Goal: Task Accomplishment & Management: Use online tool/utility

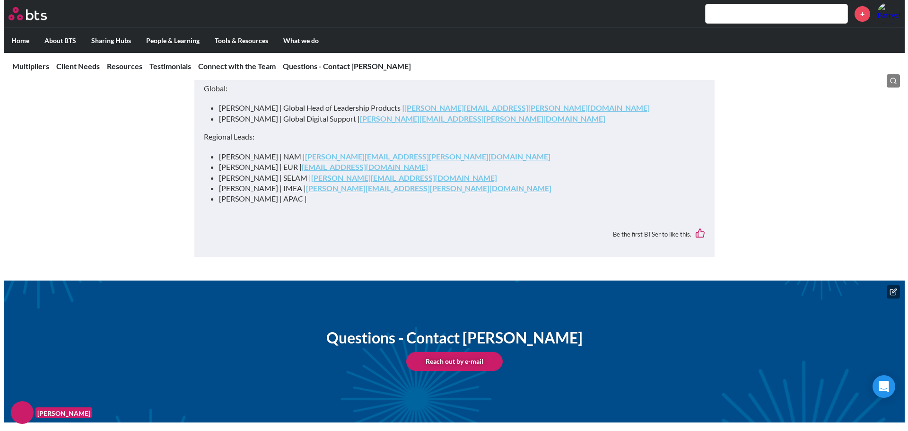
scroll to position [3387, 0]
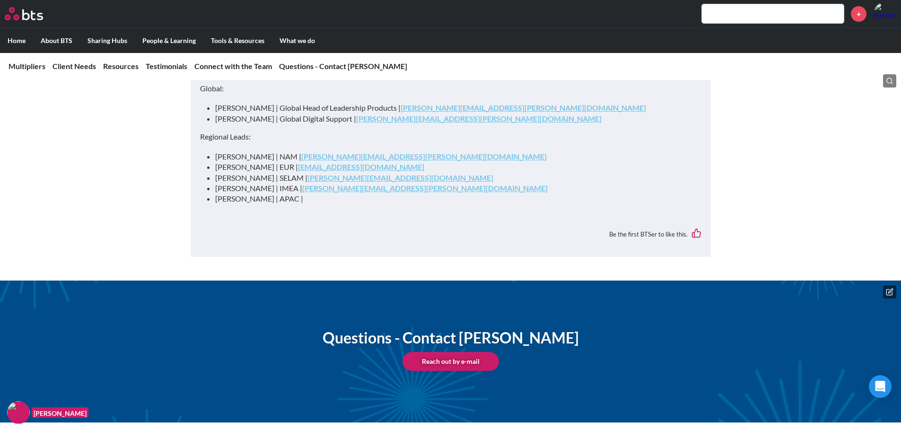
click at [891, 291] on icon at bounding box center [890, 292] width 8 height 8
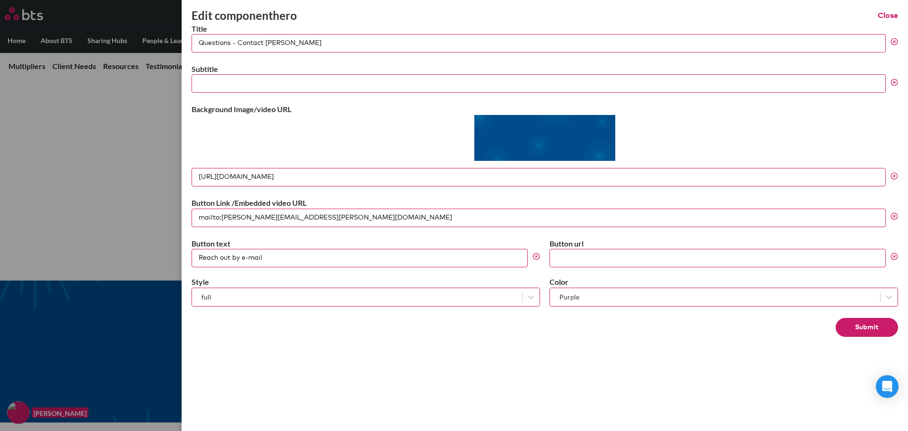
drag, startPoint x: 317, startPoint y: 218, endPoint x: 177, endPoint y: 215, distance: 140.5
click at [176, 266] on div "Edit component hero Close Title Questions - Contact Lianne Yee Subtitle Backgro…" at bounding box center [454, 266] width 908 height 0
type input "slack channel"
drag, startPoint x: 292, startPoint y: 257, endPoint x: 182, endPoint y: 258, distance: 110.2
click at [182, 258] on div "Edit component hero Close Title Questions - Contact Lianne Yee Subtitle Backgro…" at bounding box center [545, 215] width 726 height 431
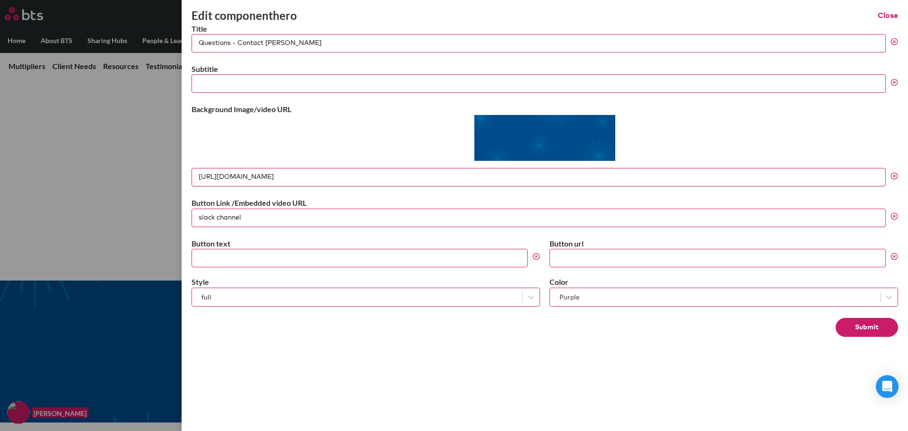
click at [284, 259] on input "Button text" at bounding box center [360, 258] width 336 height 18
paste input "allthingsmultipliers"
click at [200, 260] on input "allthingsmultipliers" at bounding box center [360, 258] width 336 height 18
type input "#allthingsmultipliers"
click at [878, 328] on button "Submit" at bounding box center [867, 327] width 62 height 19
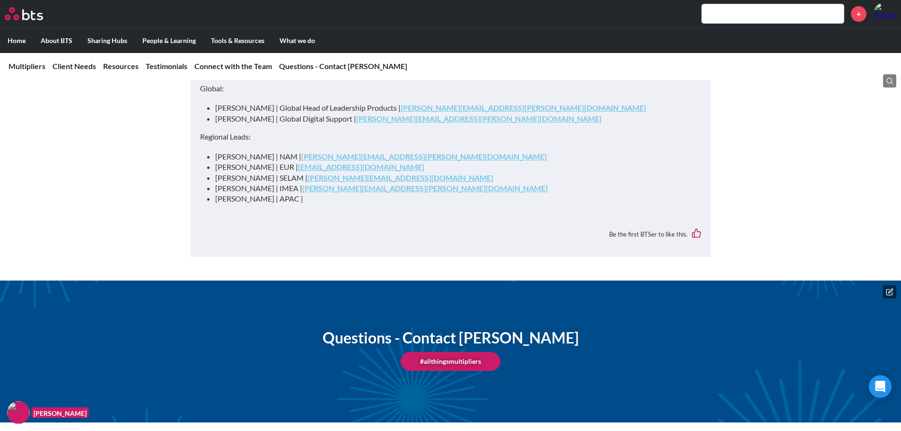
click at [887, 291] on icon at bounding box center [889, 292] width 6 height 6
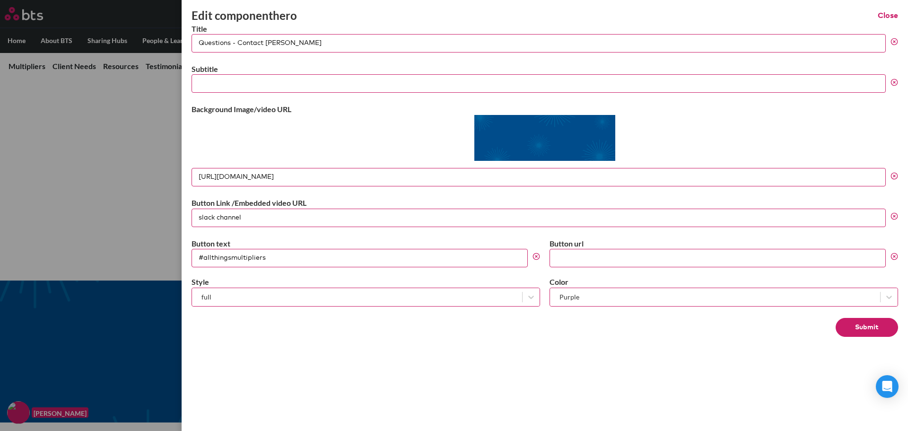
drag, startPoint x: 334, startPoint y: 47, endPoint x: 232, endPoint y: 43, distance: 102.2
click at [232, 43] on input "Questions - Contact Lianne Yee" at bounding box center [539, 43] width 694 height 18
type input "Questions"
click at [871, 326] on button "Submit" at bounding box center [867, 327] width 62 height 19
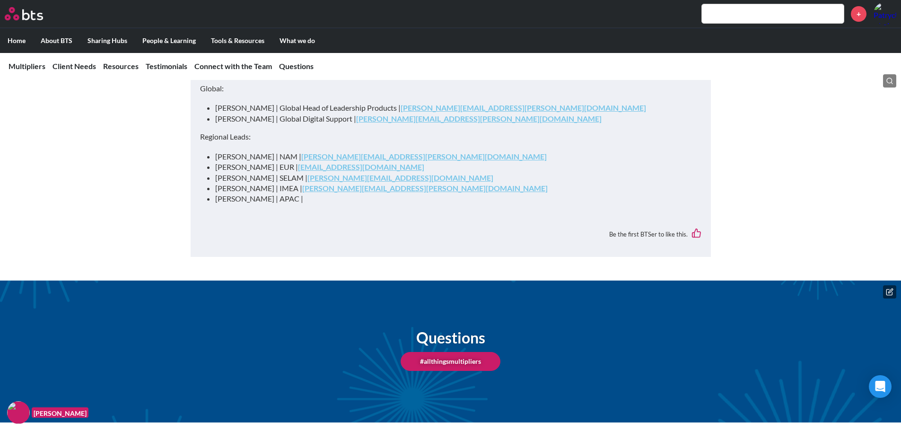
click at [21, 414] on img at bounding box center [18, 412] width 23 height 23
click at [888, 292] on icon at bounding box center [890, 292] width 8 height 8
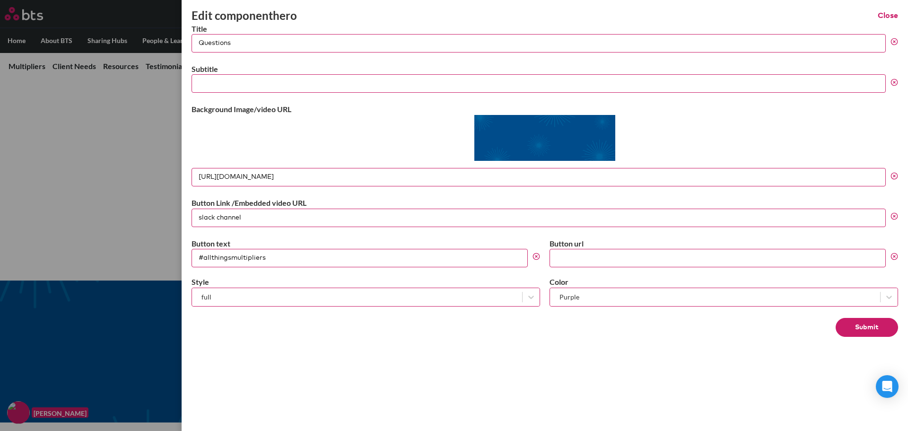
click at [75, 229] on label at bounding box center [454, 215] width 908 height 431
click at [0, 0] on input "checkbox" at bounding box center [0, 0] width 0 height 0
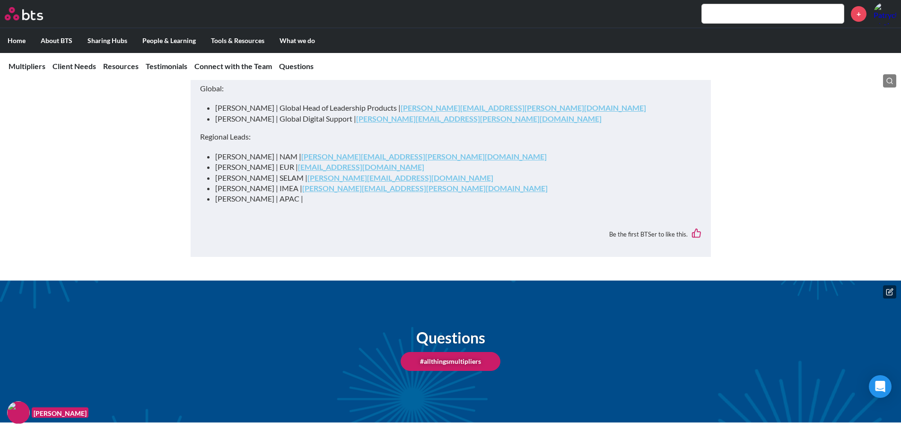
click at [888, 287] on button at bounding box center [889, 291] width 13 height 13
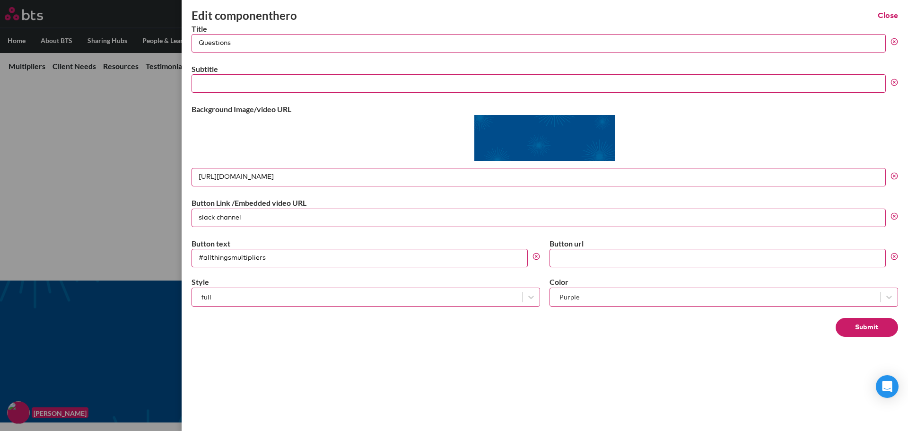
click at [893, 17] on button "Close" at bounding box center [888, 15] width 20 height 10
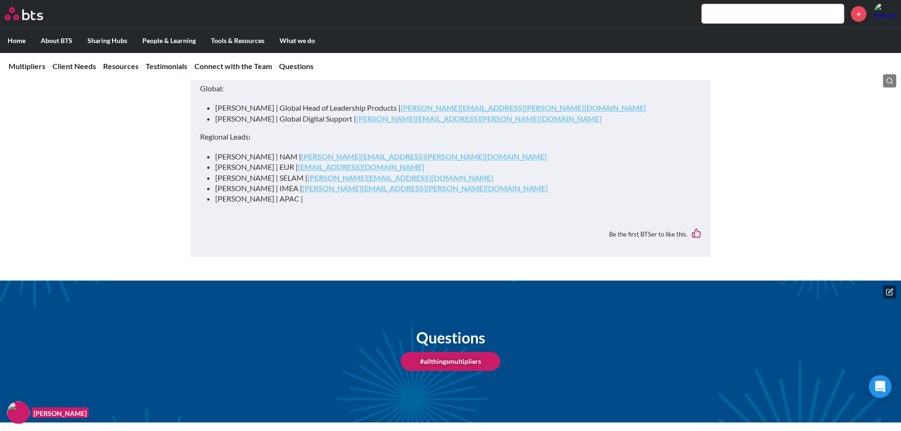
click at [891, 293] on icon at bounding box center [890, 292] width 8 height 8
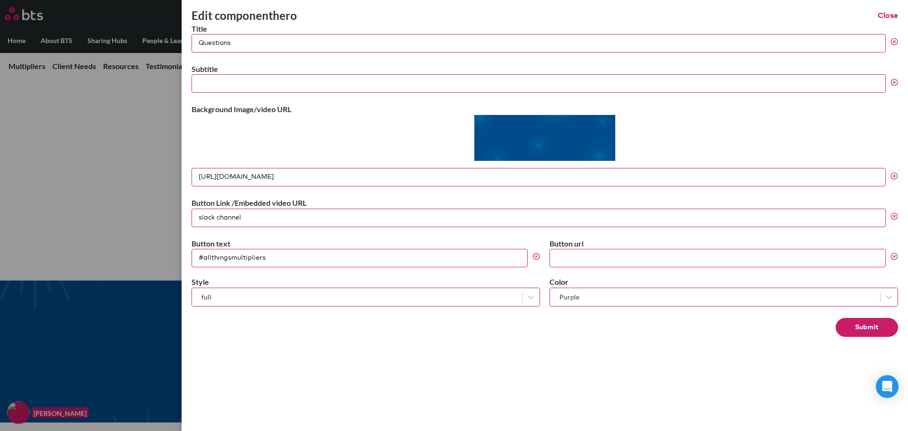
click at [274, 44] on input "Questions" at bounding box center [539, 43] width 694 height 18
drag, startPoint x: 276, startPoint y: 43, endPoint x: 233, endPoint y: 42, distance: 43.0
click at [233, 42] on input "Questions - submit" at bounding box center [539, 43] width 694 height 18
type input "Questions"
drag, startPoint x: 268, startPoint y: 75, endPoint x: 270, endPoint y: 79, distance: 5.1
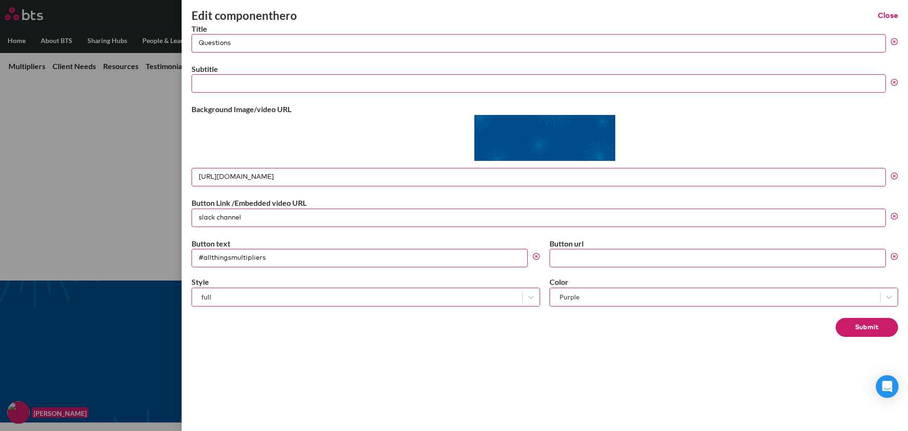
click at [270, 79] on input "Subtitle" at bounding box center [539, 83] width 694 height 18
paste input "A channel where you can see all our updates and ask any questions about Multipl…"
click at [199, 85] on input "A channel where you can see all our updates and ask any questions about Multipl…" at bounding box center [539, 83] width 694 height 18
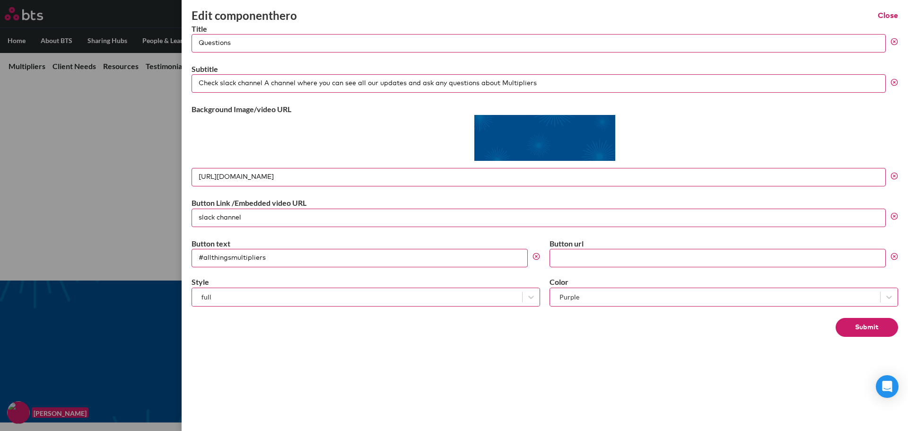
click at [299, 84] on input "Check slack channel A channel where you can see all our updates and ask any que…" at bounding box center [539, 83] width 694 height 18
click at [543, 79] on input "Check slack channel, where you can see all our updates and ask any questions ab…" at bounding box center [539, 83] width 694 height 18
drag, startPoint x: 520, startPoint y: 76, endPoint x: 170, endPoint y: 80, distance: 349.9
click at [170, 266] on div "Edit component hero Close Title Questions Subtitle Check slack channel, where y…" at bounding box center [454, 266] width 908 height 0
click at [502, 80] on input "Check slack channel, where you can see all our updates and ask any questions ab…" at bounding box center [539, 83] width 694 height 18
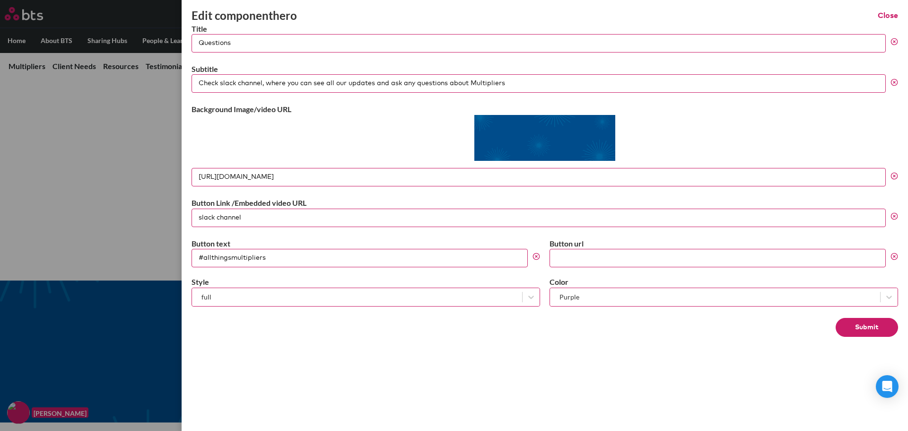
drag, startPoint x: 524, startPoint y: 85, endPoint x: 170, endPoint y: 81, distance: 354.7
click at [169, 266] on div "Edit component hero Close Title Questions Subtitle Check slack channel, where y…" at bounding box center [454, 266] width 908 height 0
paste input "Visit our Slack channel to view all"
type input "Visit our Slack channel to view all updates and ask any questions about Multipl…"
click at [389, 119] on div at bounding box center [545, 139] width 706 height 49
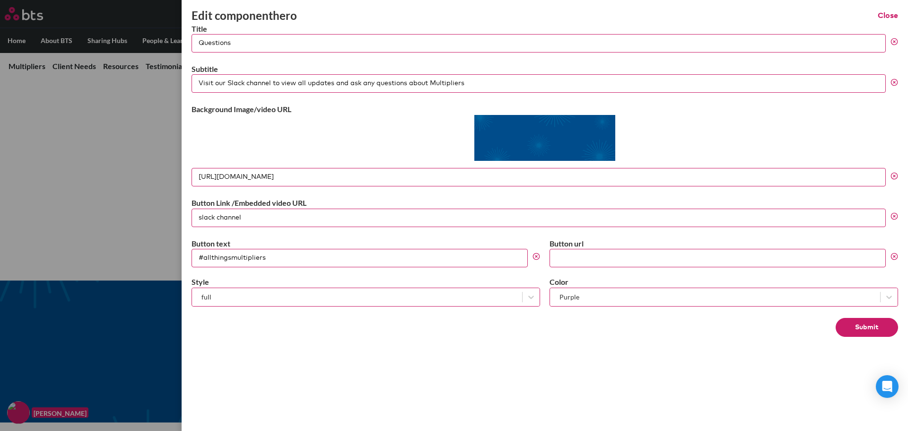
click at [877, 324] on button "Submit" at bounding box center [867, 327] width 62 height 19
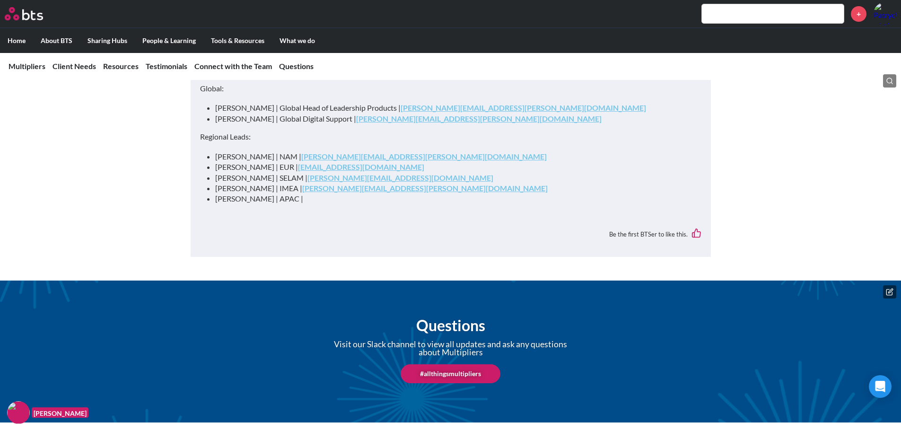
click at [455, 373] on link "#allthingsmultipliers" at bounding box center [451, 373] width 100 height 19
click at [885, 289] on button at bounding box center [889, 291] width 13 height 13
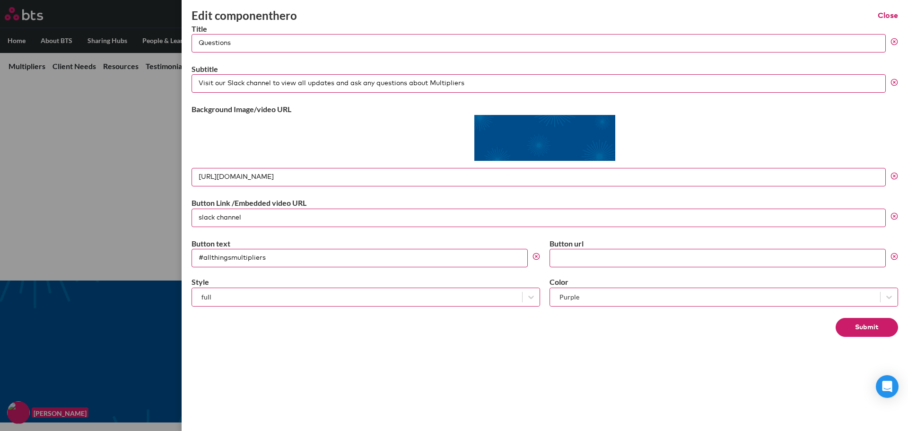
click at [584, 259] on input "Button url" at bounding box center [717, 258] width 336 height 18
click at [657, 260] on input "Button url" at bounding box center [717, 258] width 336 height 18
paste input "[URL][DOMAIN_NAME]"
type input "[URL][DOMAIN_NAME]"
click at [873, 327] on button "Submit" at bounding box center [867, 327] width 62 height 19
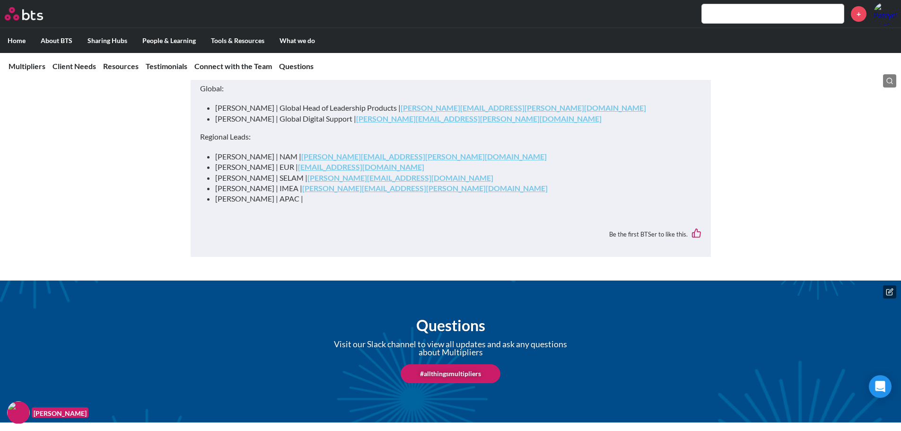
click at [465, 373] on link "#allthingsmultipliers" at bounding box center [451, 373] width 100 height 19
drag, startPoint x: 13, startPoint y: 416, endPoint x: 887, endPoint y: 291, distance: 882.2
click at [887, 291] on icon at bounding box center [889, 292] width 6 height 6
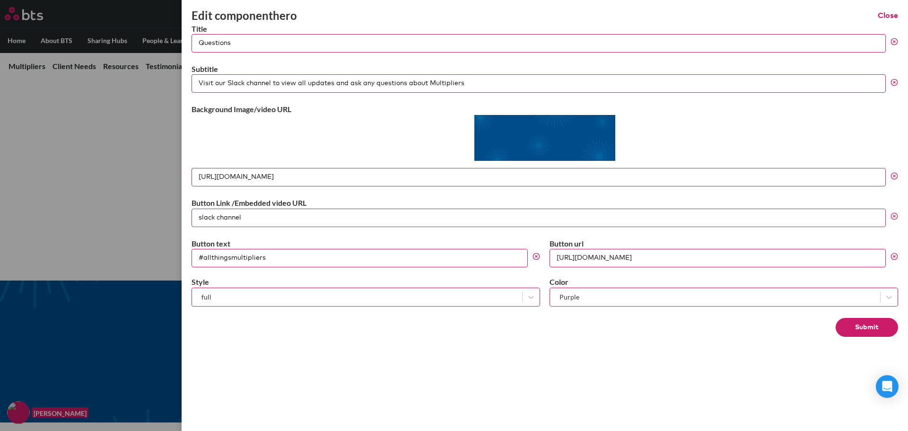
click at [881, 14] on button "Close" at bounding box center [888, 15] width 20 height 10
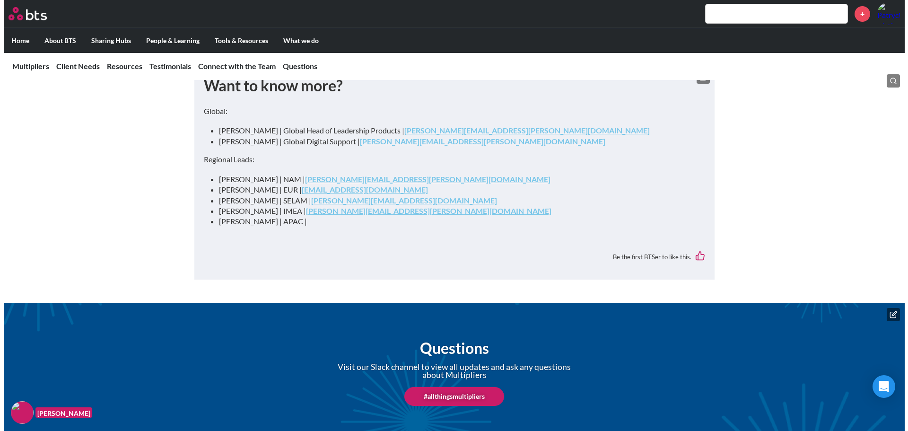
scroll to position [3292, 0]
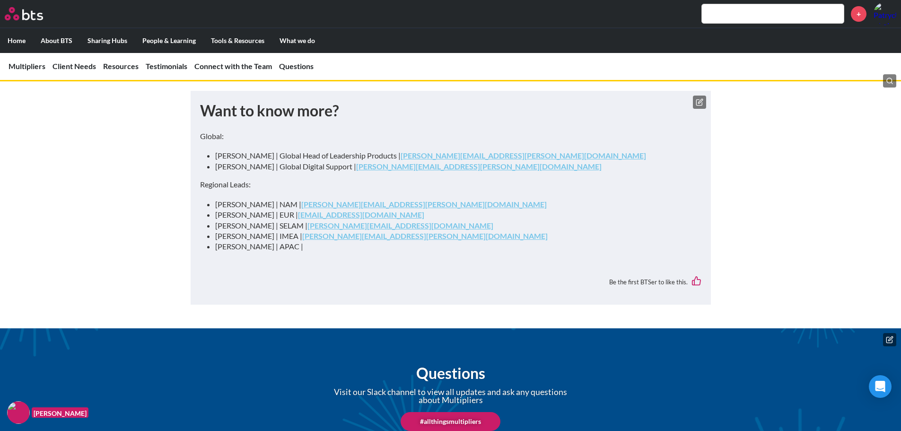
click at [699, 106] on icon at bounding box center [700, 102] width 8 height 8
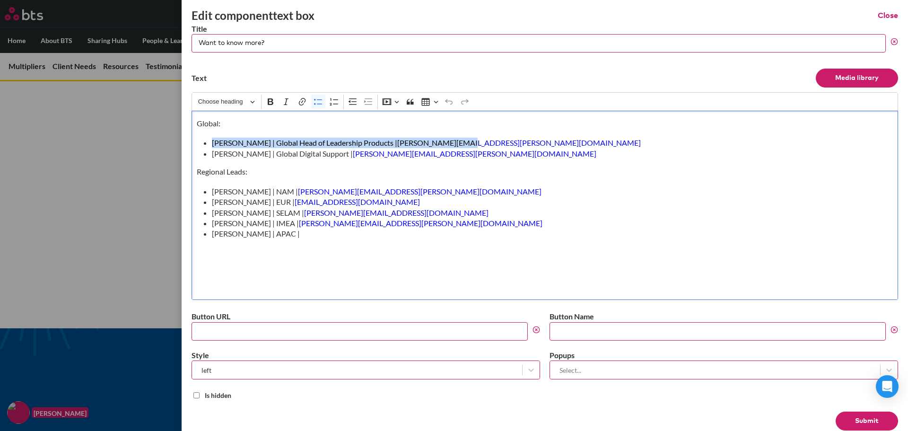
drag, startPoint x: 448, startPoint y: 145, endPoint x: 212, endPoint y: 141, distance: 235.5
click at [212, 141] on li "Lianne Yee | Global Head of Leadership Products | lianne.yee@bts.com" at bounding box center [549, 143] width 674 height 10
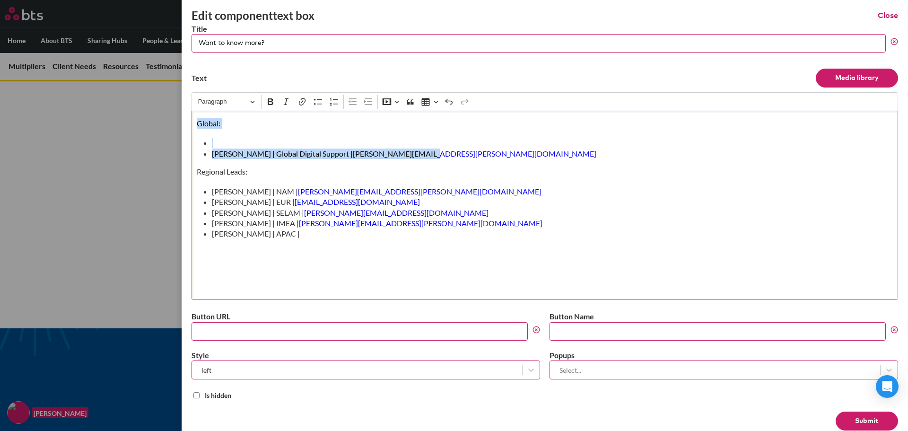
drag, startPoint x: 448, startPoint y: 159, endPoint x: 194, endPoint y: 123, distance: 255.9
click at [194, 123] on div "Global: Jamal Hawash | Global Digital Support | jamal.hawash@bts.com Regional L…" at bounding box center [545, 205] width 706 height 189
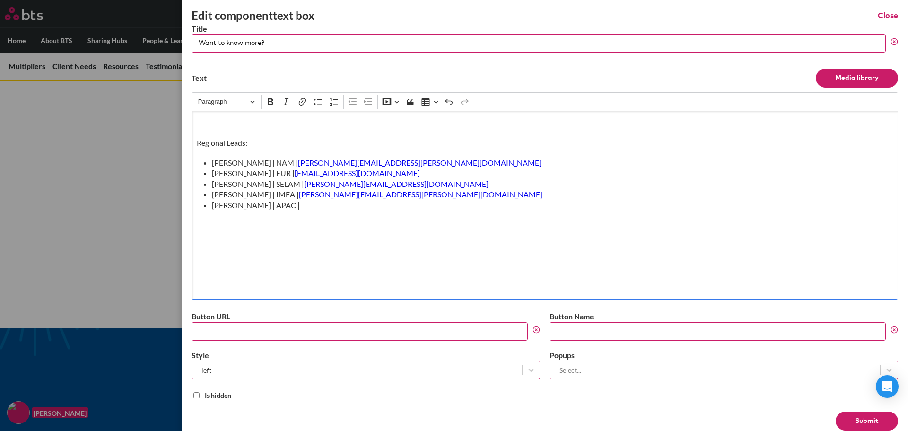
click at [197, 144] on p "Regional Leads:" at bounding box center [545, 143] width 697 height 10
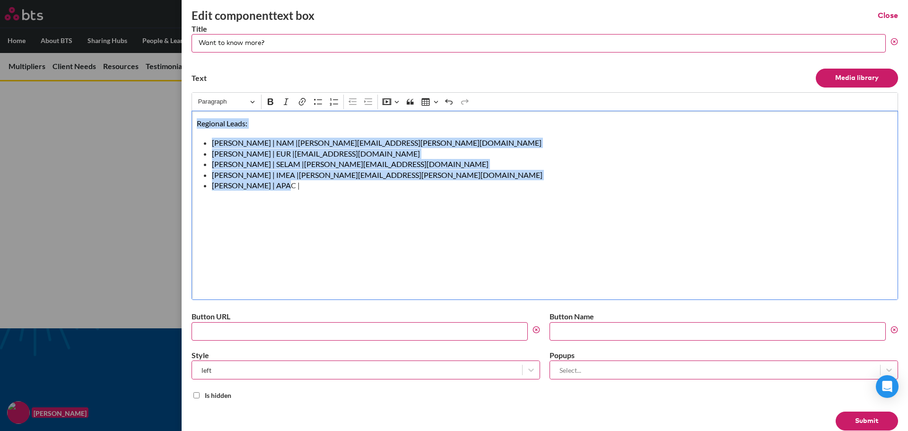
drag, startPoint x: 316, startPoint y: 196, endPoint x: 193, endPoint y: 123, distance: 142.9
click at [193, 123] on div "Regional Leads: Matthew Whitlock | NAM | matthew.whitlock@bts.com Anders Lisnel…" at bounding box center [545, 205] width 706 height 189
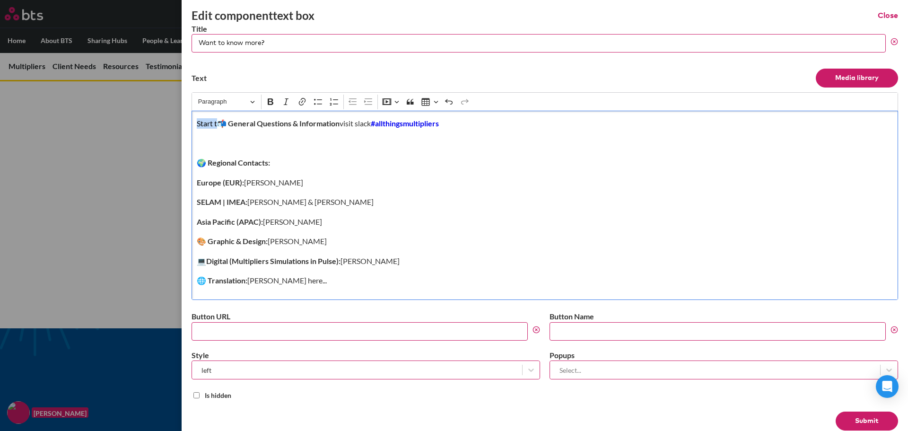
drag, startPoint x: 219, startPoint y: 124, endPoint x: 190, endPoint y: 129, distance: 29.6
click at [192, 124] on div "Start t 📬 General Questions & Information visit slack #allthingsmultipliers 🌍 R…" at bounding box center [545, 205] width 706 height 189
click at [209, 153] on div "📬 General Questions & Information visit slack #allthingsmultipliers 🌍 Regional …" at bounding box center [545, 205] width 706 height 189
click at [207, 146] on p "Editor editing area: main" at bounding box center [545, 143] width 697 height 10
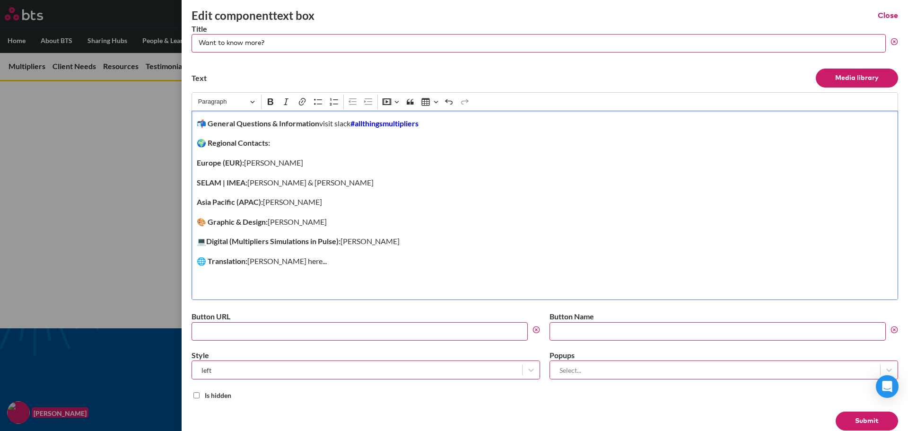
click at [338, 262] on p "🌐 Translation: Alicia Rourkeiping here..." at bounding box center [545, 261] width 697 height 10
drag, startPoint x: 338, startPoint y: 262, endPoint x: 312, endPoint y: 264, distance: 25.6
click at [312, 264] on p "🌐 Translation: Alicia Rourkeiping here..." at bounding box center [545, 261] width 697 height 10
click at [357, 269] on div "📬 General Questions & Information visit slack #allthingsmultipliers 🌍 Regional …" at bounding box center [545, 205] width 706 height 189
drag, startPoint x: 208, startPoint y: 125, endPoint x: 194, endPoint y: 127, distance: 13.9
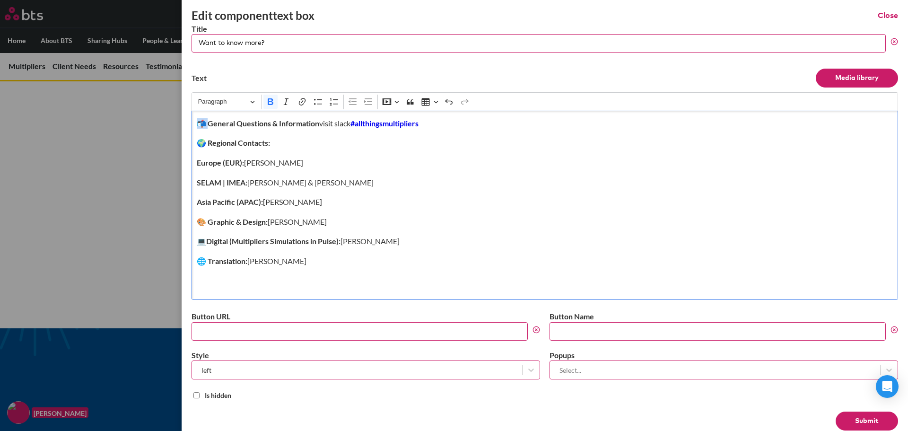
click at [194, 127] on div "📬 General Questions & Information visit slack #allthingsmultipliers 🌍 Regional …" at bounding box center [545, 205] width 706 height 189
drag, startPoint x: 209, startPoint y: 142, endPoint x: 192, endPoint y: 143, distance: 17.0
click at [192, 143] on div "General Questions & Information visit slack #allthingsmultipliers 🌍 Regional Co…" at bounding box center [545, 205] width 706 height 189
drag, startPoint x: 210, startPoint y: 223, endPoint x: 192, endPoint y: 223, distance: 17.5
click at [192, 223] on div "General Questions & Information visit slack #allthingsmultipliers Regional Cont…" at bounding box center [545, 205] width 706 height 189
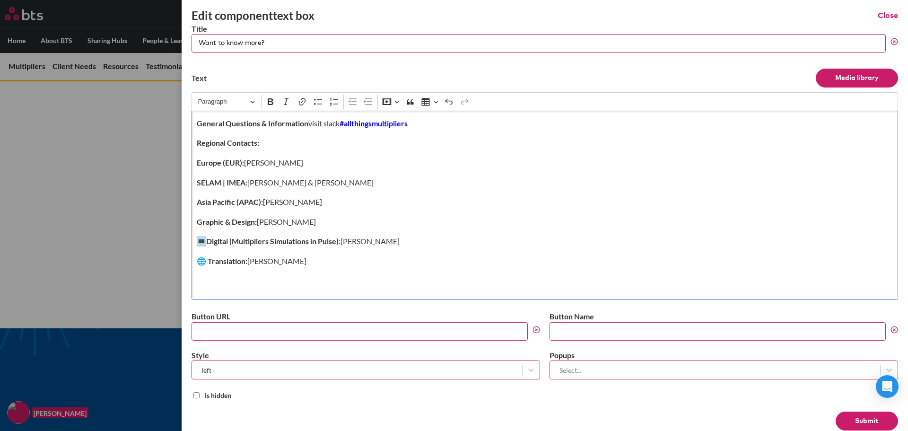
drag, startPoint x: 208, startPoint y: 242, endPoint x: 206, endPoint y: 248, distance: 6.9
click at [192, 242] on div "General Questions & Information visit slack #allthingsmultipliers Regional Cont…" at bounding box center [545, 205] width 706 height 189
drag, startPoint x: 208, startPoint y: 261, endPoint x: 229, endPoint y: 261, distance: 21.3
click at [189, 261] on div "Edit component text box Close Title Want to know more? Text Media library Rich …" at bounding box center [545, 215] width 726 height 431
click at [870, 425] on button "Submit" at bounding box center [867, 420] width 62 height 19
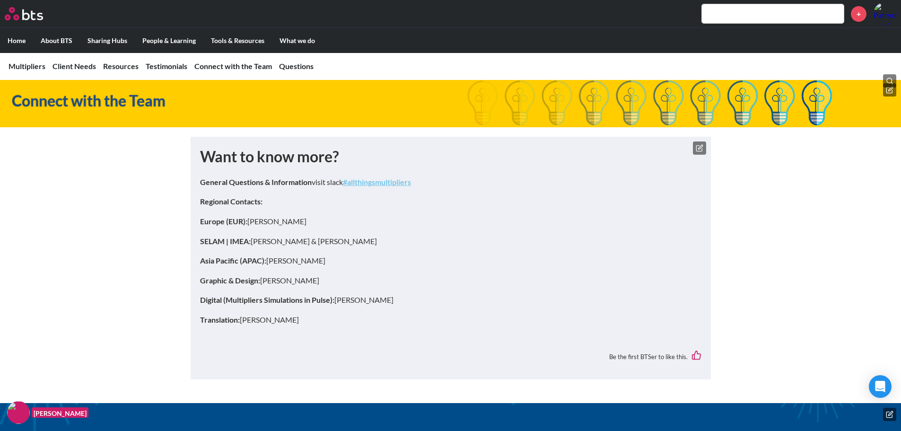
scroll to position [3263, 0]
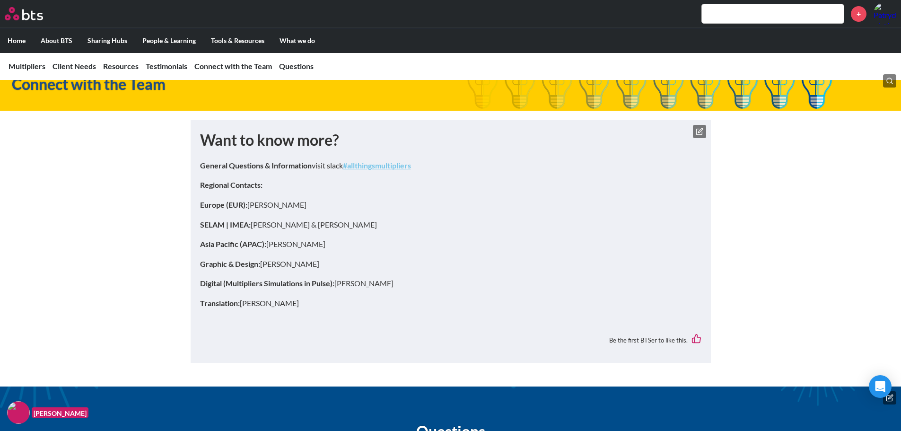
click at [402, 170] on strong "#allthingsmultipliers" at bounding box center [377, 165] width 68 height 9
click at [698, 132] on icon at bounding box center [700, 130] width 4 height 4
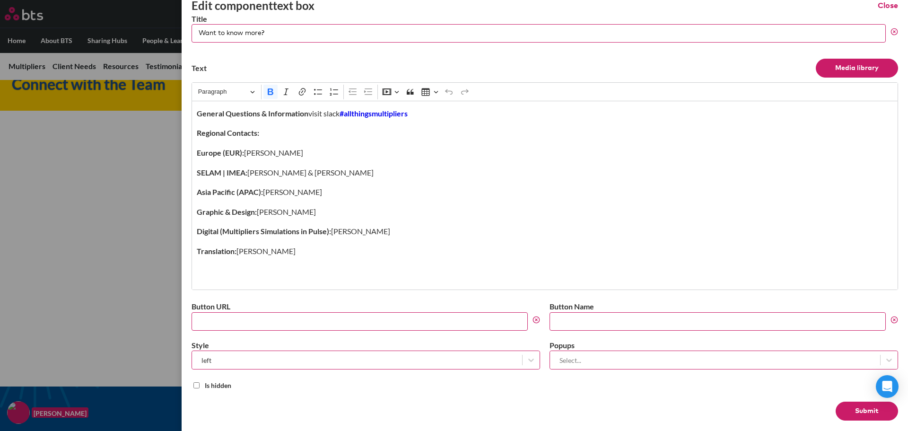
scroll to position [18, 0]
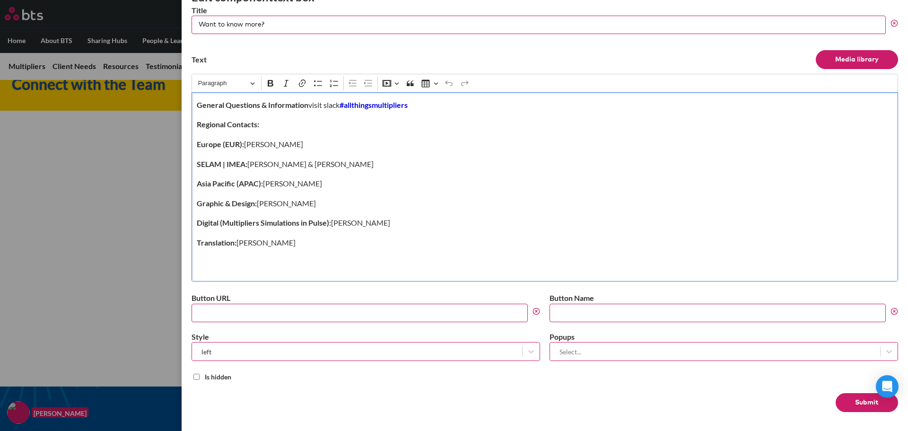
drag, startPoint x: 299, startPoint y: 143, endPoint x: 245, endPoint y: 145, distance: 53.9
click at [245, 145] on p "Europe (EUR): Anders Lisnell" at bounding box center [545, 144] width 697 height 10
click at [597, 128] on p "Regional Contacts:" at bounding box center [545, 124] width 697 height 10
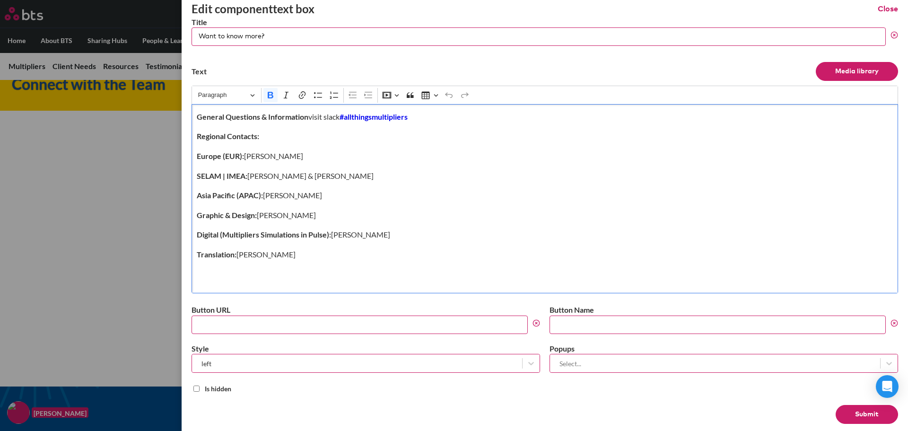
scroll to position [0, 0]
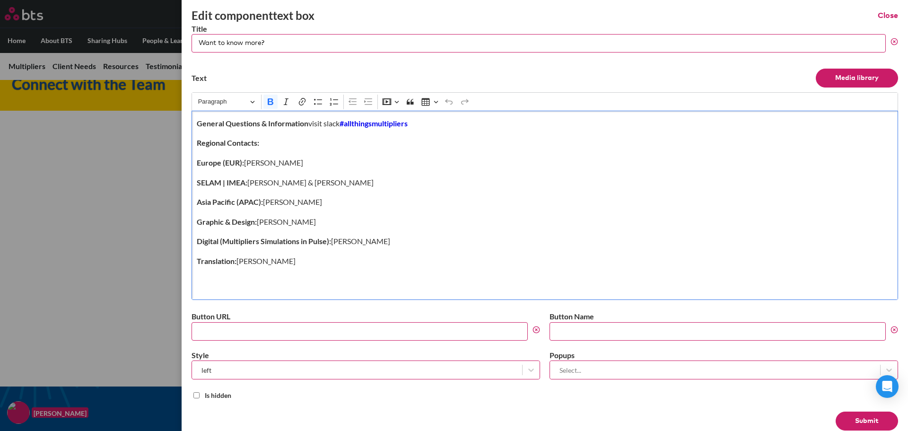
click at [853, 424] on button "Submit" at bounding box center [867, 420] width 62 height 19
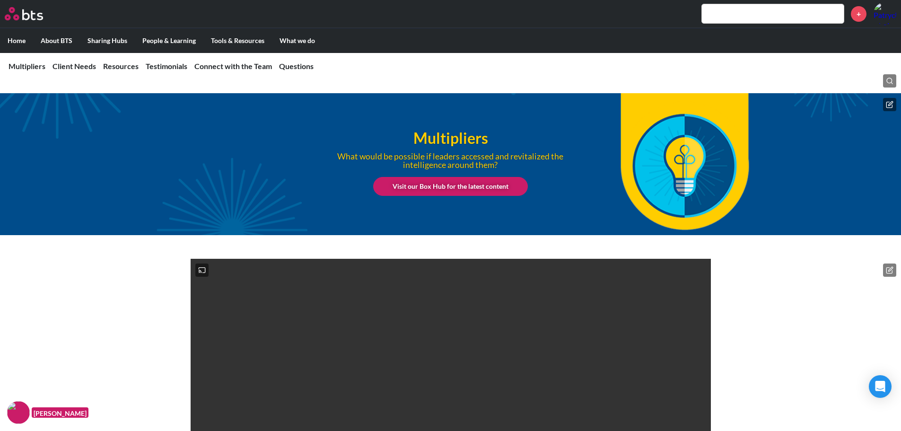
click at [889, 103] on icon at bounding box center [890, 105] width 8 height 8
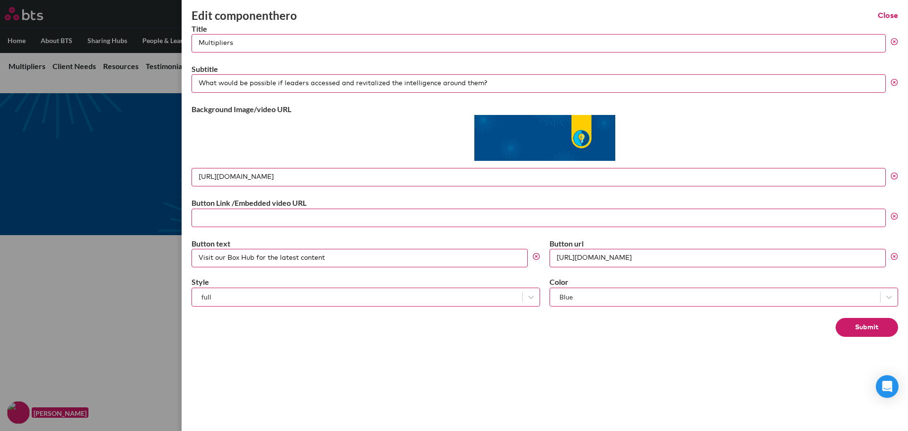
click at [898, 16] on div "Edit component hero Close Title Multipliers Subtitle What would be possible if …" at bounding box center [545, 215] width 726 height 431
click at [882, 11] on button "Close" at bounding box center [888, 15] width 20 height 10
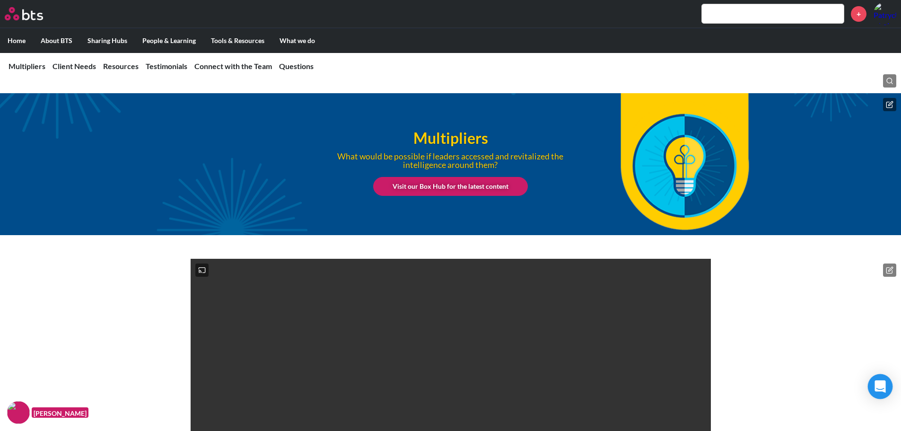
click at [879, 380] on div "Open Intercom Messenger" at bounding box center [880, 386] width 25 height 25
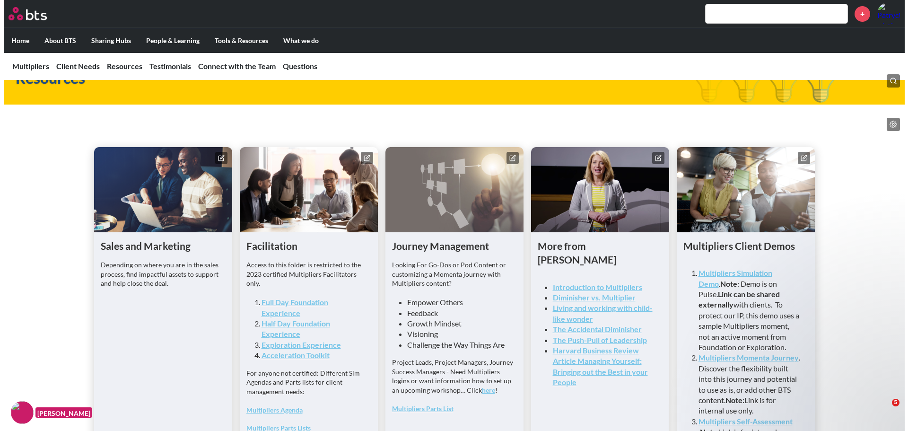
scroll to position [2317, 0]
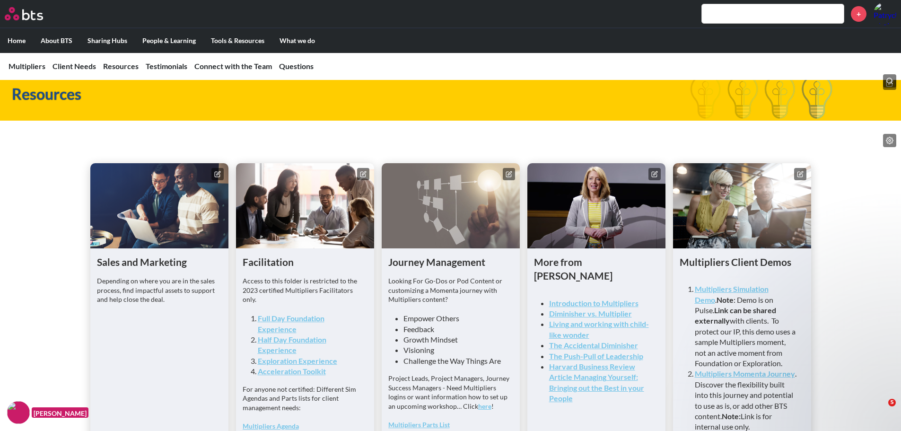
click at [363, 175] on icon at bounding box center [364, 173] width 4 height 4
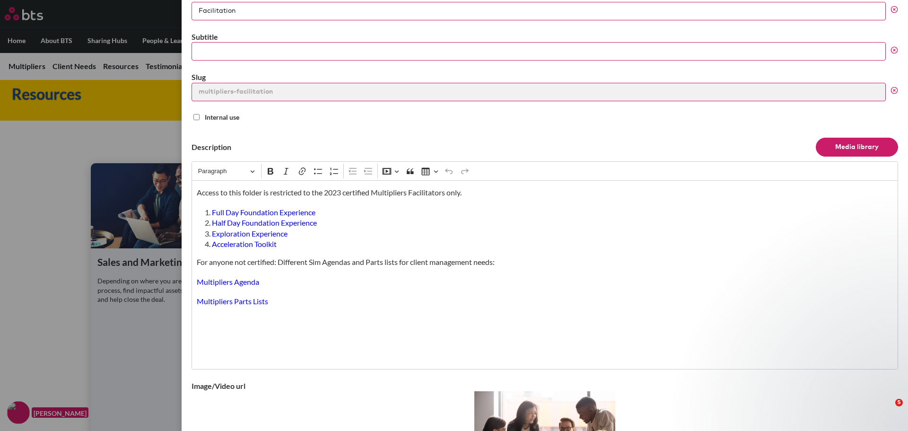
scroll to position [47, 0]
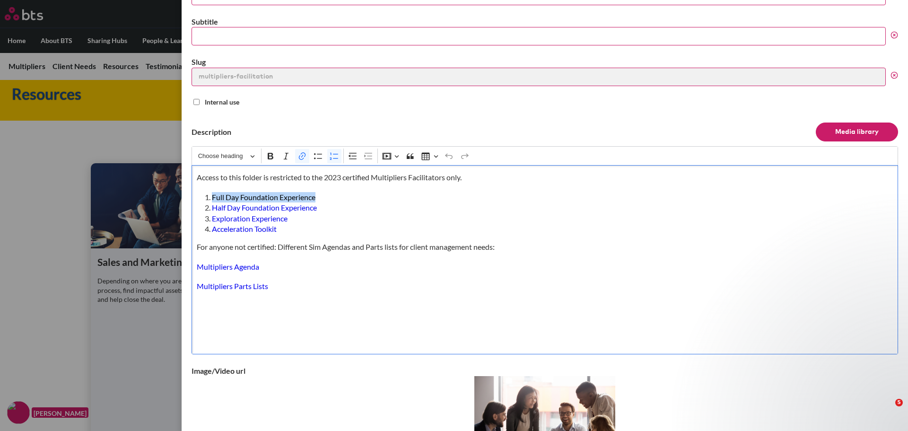
drag, startPoint x: 322, startPoint y: 199, endPoint x: 199, endPoint y: 197, distance: 123.9
click at [199, 197] on div "Access to this folder is restricted to the 2023 certified Multipliers Facilitat…" at bounding box center [545, 259] width 706 height 189
click at [277, 221] on icon "button" at bounding box center [272, 218] width 9 height 9
click at [331, 218] on icon "button" at bounding box center [329, 218] width 9 height 9
click at [295, 220] on icon "button" at bounding box center [290, 218] width 9 height 9
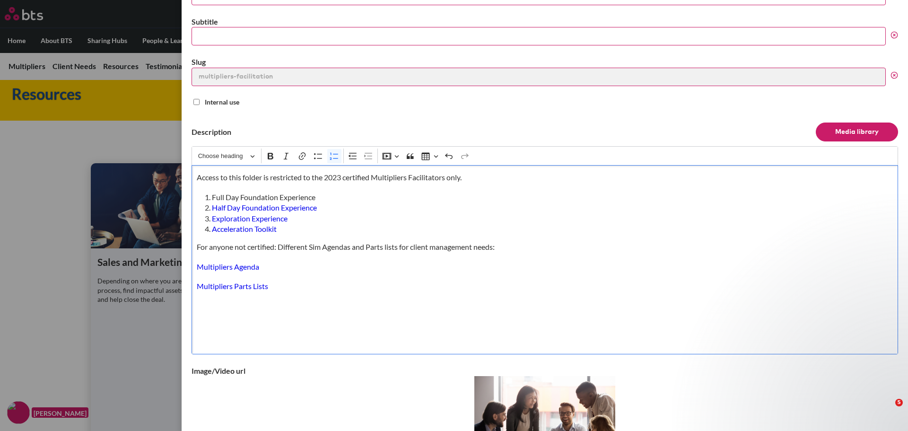
click at [323, 196] on li "Full Day Foundation Experience" at bounding box center [549, 197] width 674 height 10
click at [332, 205] on li "Half Day Foundation Experience" at bounding box center [549, 207] width 674 height 10
drag, startPoint x: 329, startPoint y: 206, endPoint x: 230, endPoint y: 187, distance: 100.2
click at [212, 207] on li "Half Day Foundation Experience ⁠⁠⁠⁠⁠⁠⁠" at bounding box center [549, 207] width 674 height 10
click at [303, 157] on icon "Editor toolbar" at bounding box center [301, 155] width 9 height 9
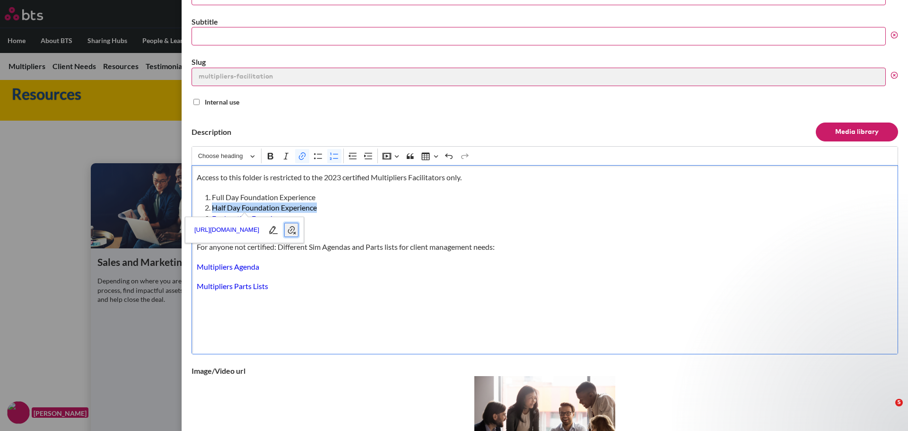
click at [296, 232] on icon "button" at bounding box center [291, 229] width 9 height 9
click at [356, 220] on li "Exploration Experience" at bounding box center [549, 218] width 674 height 10
drag, startPoint x: 307, startPoint y: 218, endPoint x: 207, endPoint y: 218, distance: 100.3
click at [212, 218] on li "Exploration Experience ⁠⁠⁠⁠⁠⁠⁠" at bounding box center [549, 218] width 674 height 10
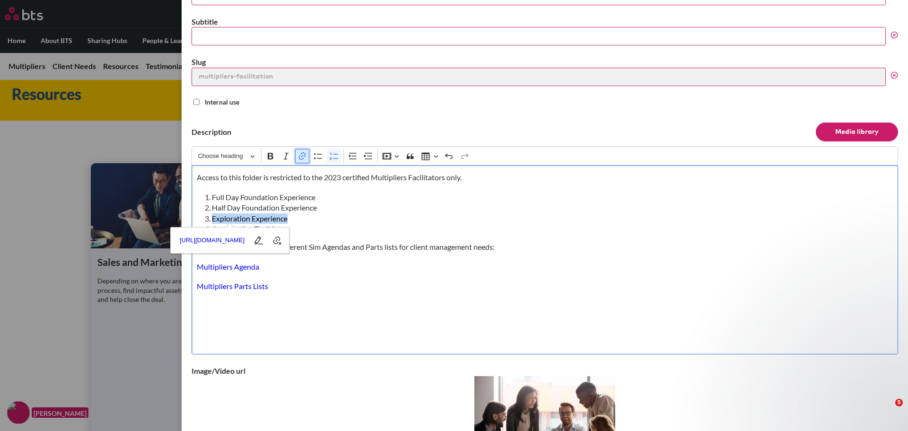
click at [302, 156] on icon "Editor toolbar" at bounding box center [302, 156] width 7 height 8
click at [281, 243] on icon "button" at bounding box center [276, 239] width 9 height 9
click at [351, 214] on li "Exploration Experience" at bounding box center [549, 218] width 674 height 10
drag, startPoint x: 294, startPoint y: 230, endPoint x: 212, endPoint y: 227, distance: 82.3
click at [212, 227] on li "Acceleration Toolkit" at bounding box center [549, 229] width 674 height 10
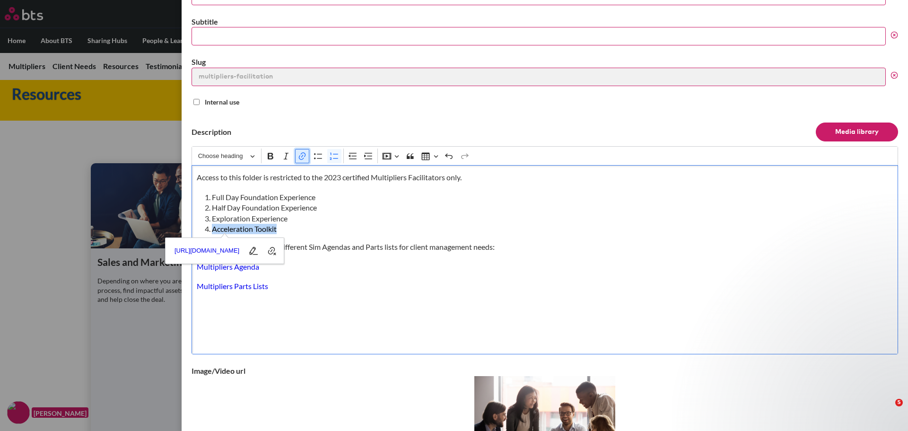
click at [300, 157] on icon "Editor toolbar" at bounding box center [301, 155] width 9 height 9
click at [276, 253] on icon "button" at bounding box center [271, 250] width 9 height 9
click at [368, 215] on li "Exploration Experience" at bounding box center [549, 218] width 674 height 10
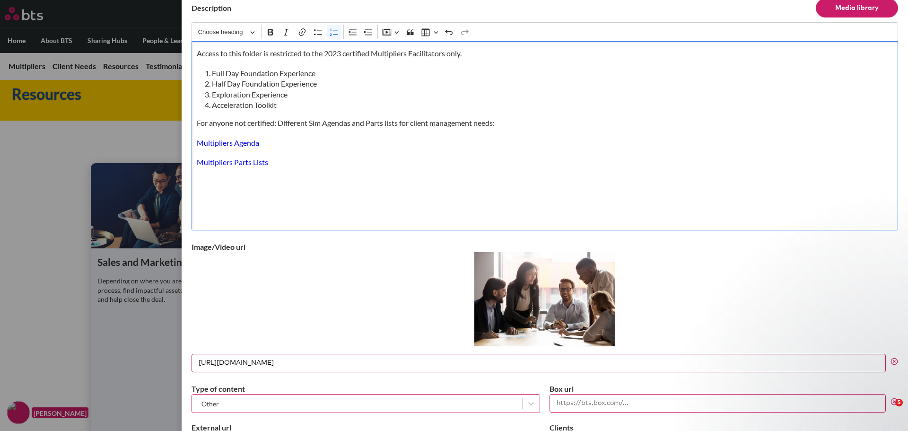
scroll to position [11, 0]
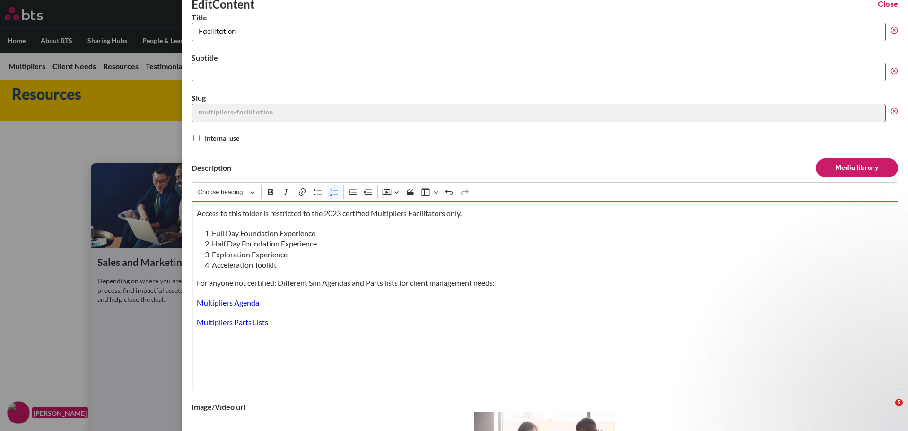
click at [292, 268] on li "Acceleration Toolkit" at bounding box center [549, 265] width 674 height 10
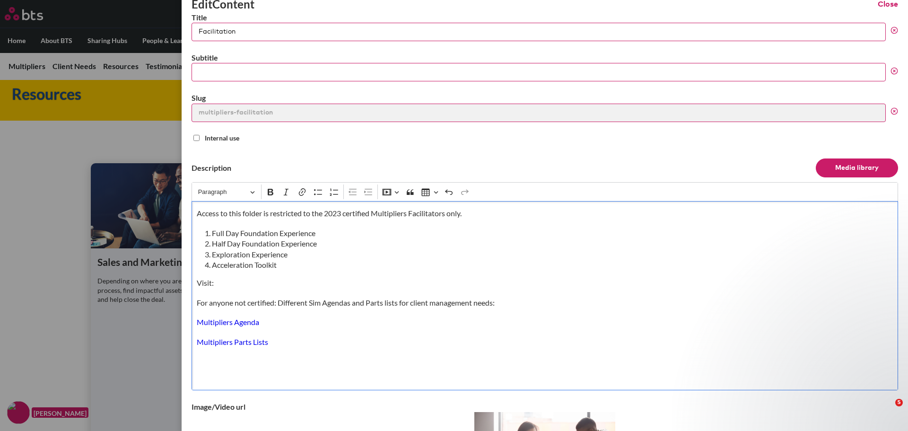
click at [229, 281] on p "Visit:" at bounding box center [545, 283] width 697 height 10
click at [303, 191] on icon "Editor toolbar" at bounding box center [302, 192] width 7 height 8
click at [238, 287] on p "Visit:" at bounding box center [545, 283] width 697 height 10
click at [299, 280] on p "Visit: All Multipliers Box HUb" at bounding box center [545, 283] width 697 height 10
drag, startPoint x: 310, startPoint y: 285, endPoint x: 217, endPoint y: 282, distance: 93.2
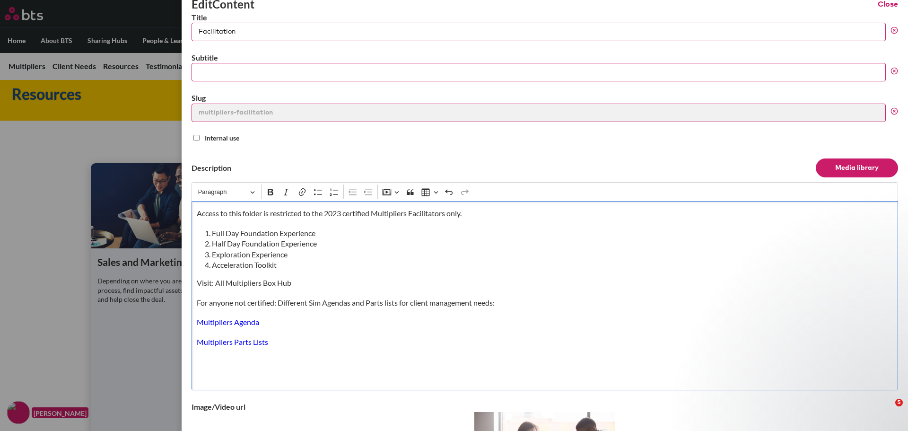
click at [217, 282] on p "Visit: All Multipliers Box Hub" at bounding box center [545, 283] width 697 height 10
click at [300, 194] on icon "Editor toolbar" at bounding box center [302, 192] width 7 height 8
type input "[URL][DOMAIN_NAME]"
click at [301, 306] on icon "submit" at bounding box center [301, 304] width 9 height 9
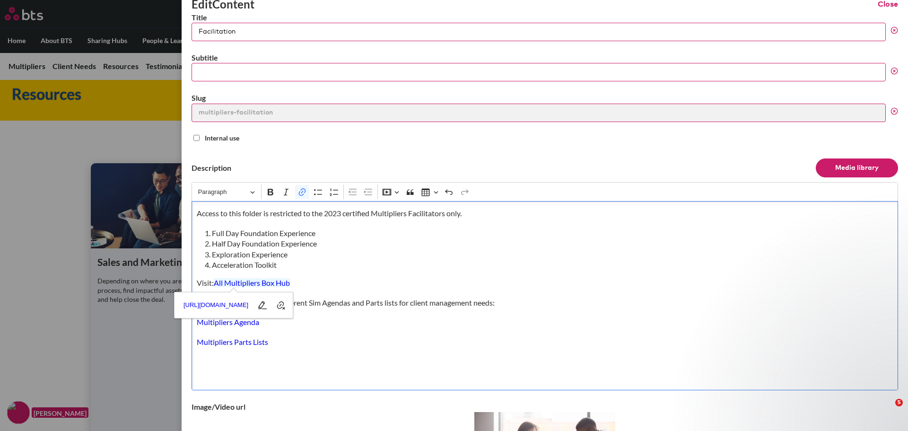
click at [441, 263] on li "Acceleration Toolkit" at bounding box center [549, 265] width 674 height 10
click at [338, 284] on p "Visit: All Multipliers Box Hub" at bounding box center [545, 283] width 697 height 10
drag, startPoint x: 299, startPoint y: 283, endPoint x: 237, endPoint y: 283, distance: 62.4
click at [235, 284] on p "Visit: All Multipliers Box Hub ⁠⁠⁠⁠⁠⁠⁠" at bounding box center [545, 283] width 697 height 10
click at [227, 285] on link "All Multipliers Box Hub" at bounding box center [252, 282] width 76 height 9
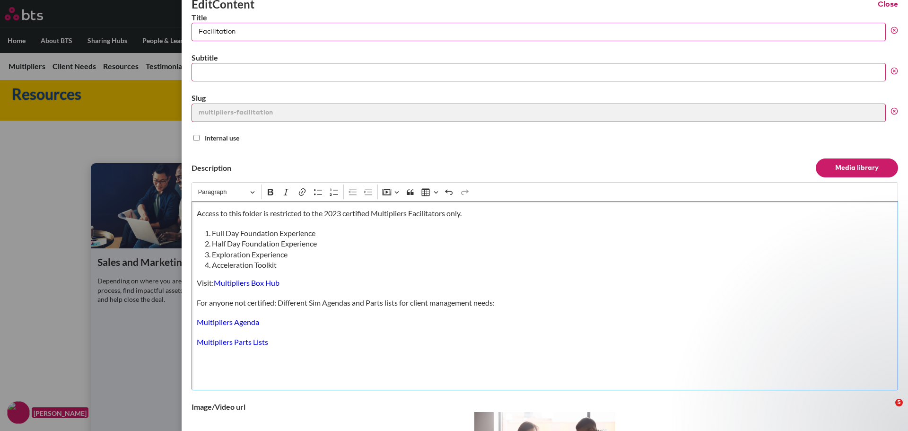
click at [360, 282] on p "Visit: Multipliers Box Hub" at bounding box center [545, 283] width 697 height 10
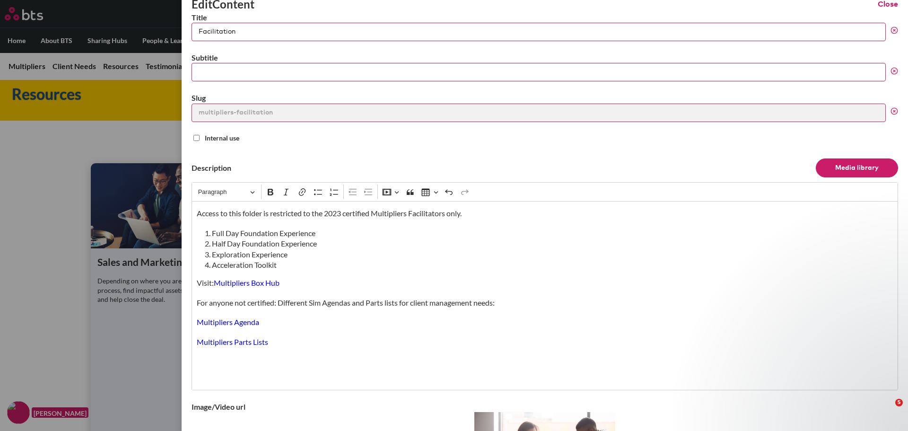
click at [855, 166] on button "Media library" at bounding box center [857, 167] width 82 height 19
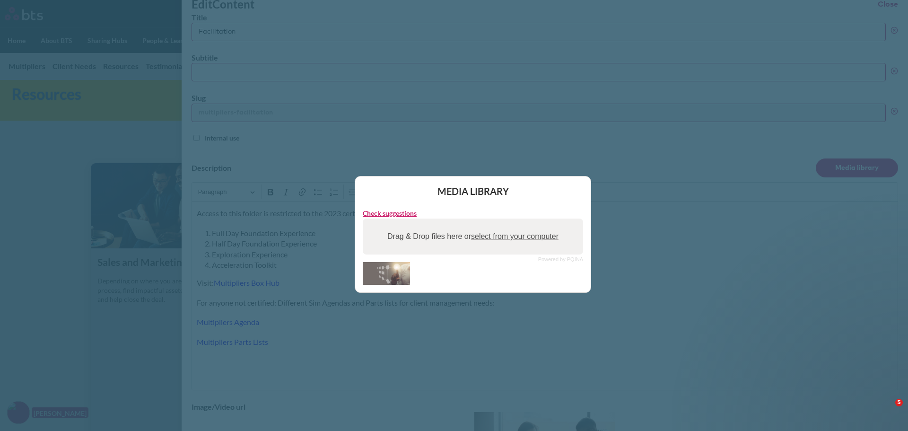
click at [672, 194] on div "Media library Check suggestions Powered by PQINA Drag & Drop files here or sele…" at bounding box center [454, 215] width 908 height 431
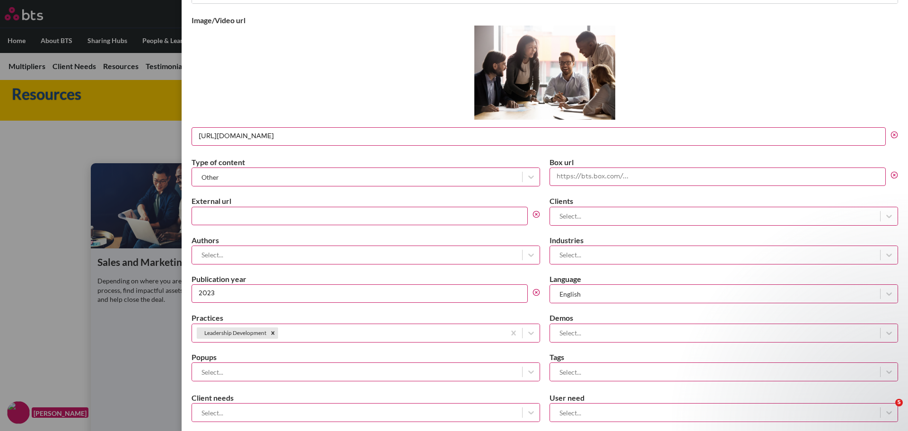
scroll to position [437, 0]
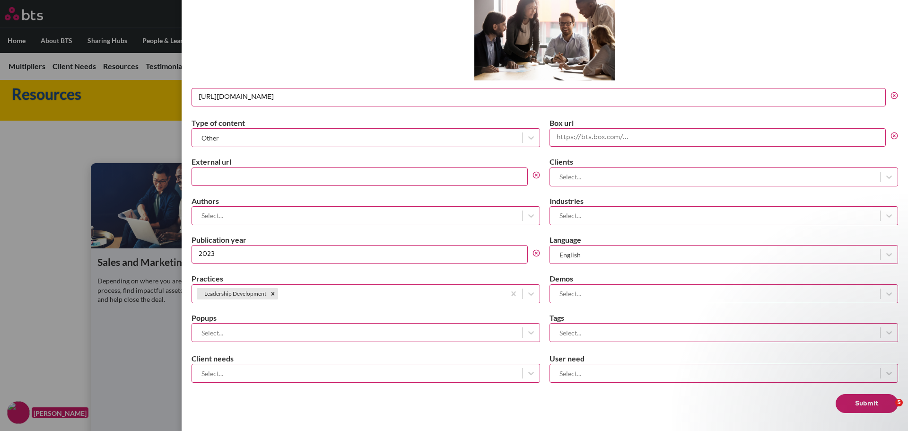
click at [856, 402] on button "Submit" at bounding box center [867, 403] width 62 height 19
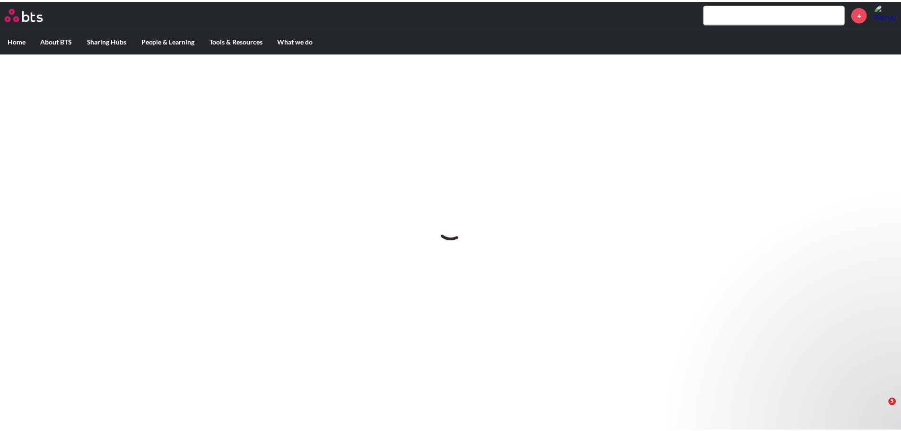
scroll to position [0, 0]
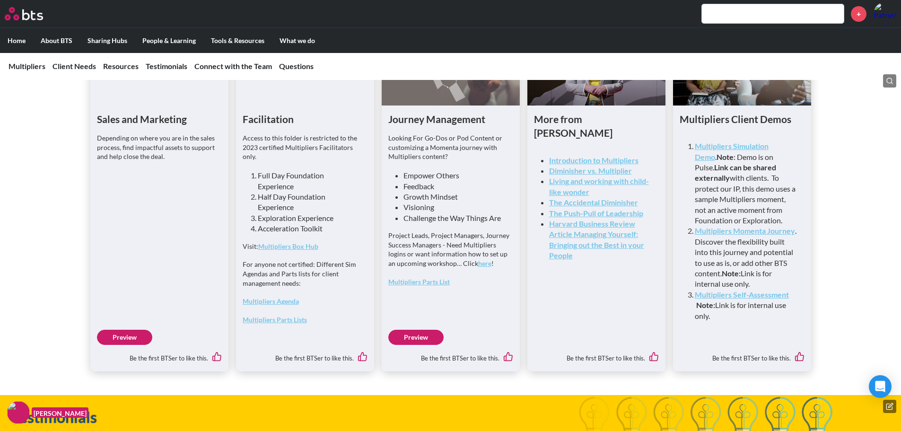
scroll to position [2506, 0]
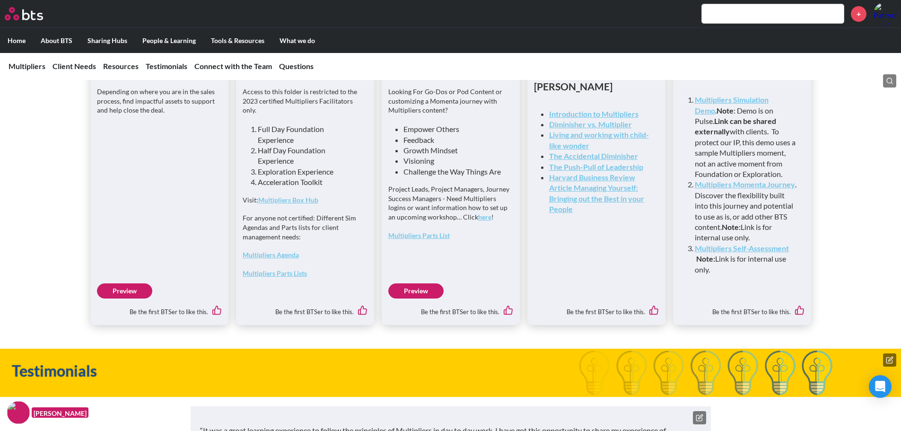
click at [288, 204] on link "Multipliers Box Hub" at bounding box center [288, 200] width 60 height 8
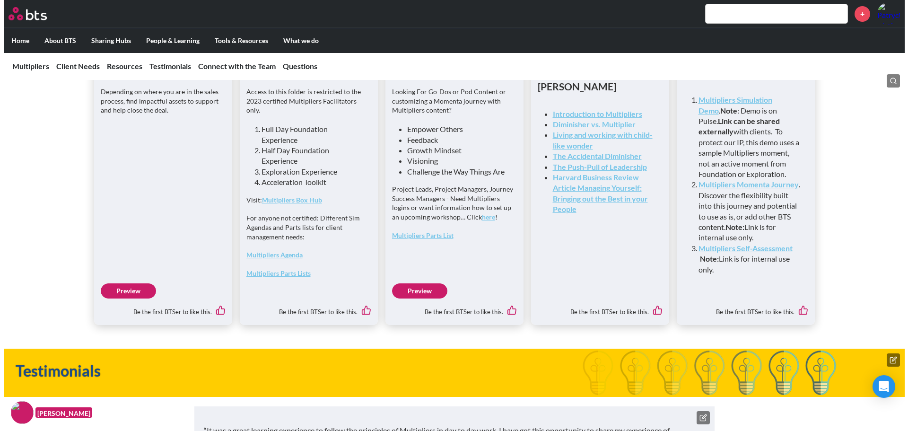
scroll to position [2364, 0]
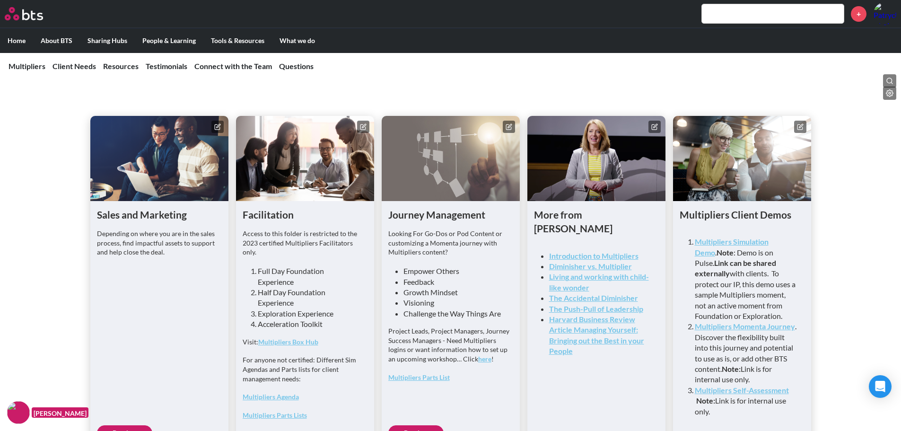
click at [364, 130] on icon at bounding box center [363, 126] width 7 height 7
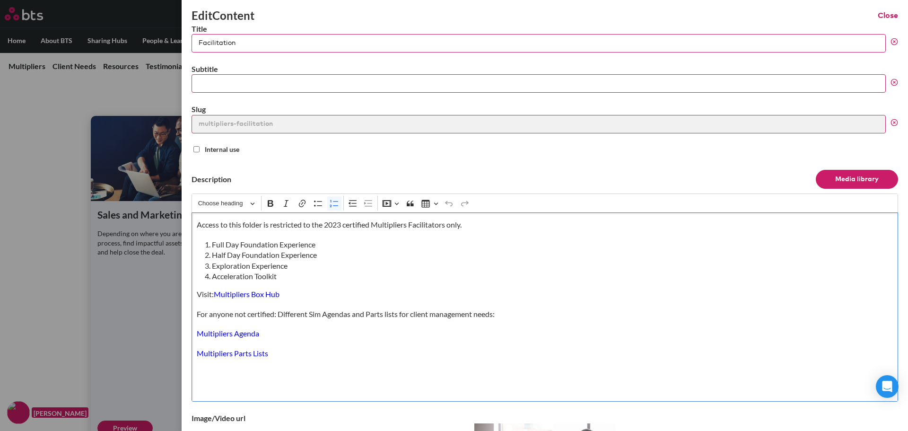
click at [240, 245] on li "Full Day Foundation Experience" at bounding box center [549, 244] width 674 height 10
drag, startPoint x: 323, startPoint y: 254, endPoint x: 190, endPoint y: 261, distance: 133.0
click at [191, 259] on div "Edit Content Close Title Facilitation Subtitle Slug multipliers-facilitation In…" at bounding box center [545, 215] width 726 height 431
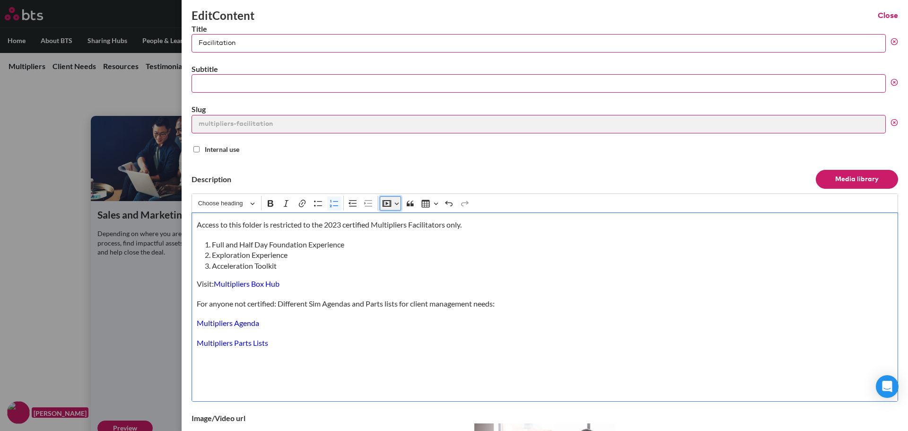
click at [397, 203] on button "Insert media" at bounding box center [390, 203] width 21 height 14
click at [608, 244] on li "Full and Half Day Foundation Experience" at bounding box center [549, 244] width 674 height 10
drag, startPoint x: 214, startPoint y: 287, endPoint x: 192, endPoint y: 284, distance: 22.4
click at [192, 284] on div "Access to this folder is restricted to the 2023 certified Multipliers Facilitat…" at bounding box center [545, 306] width 706 height 189
click at [270, 207] on icon "Editor toolbar" at bounding box center [271, 203] width 6 height 7
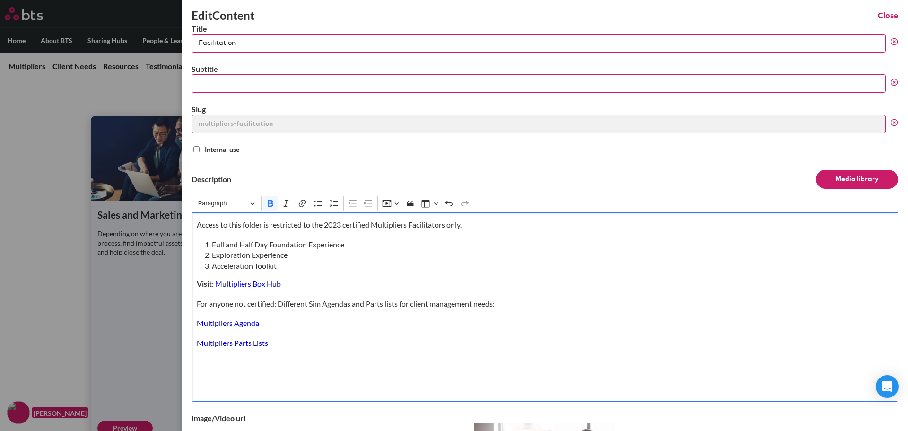
click at [293, 286] on p "Visit: Multipliers Box Hub" at bounding box center [545, 284] width 697 height 10
drag, startPoint x: 284, startPoint y: 287, endPoint x: 213, endPoint y: 284, distance: 71.4
click at [213, 284] on p "Visit: Multipliers Box Hub ⁠⁠⁠⁠⁠⁠⁠" at bounding box center [545, 284] width 697 height 10
click at [254, 203] on button "Paragraph" at bounding box center [226, 203] width 65 height 15
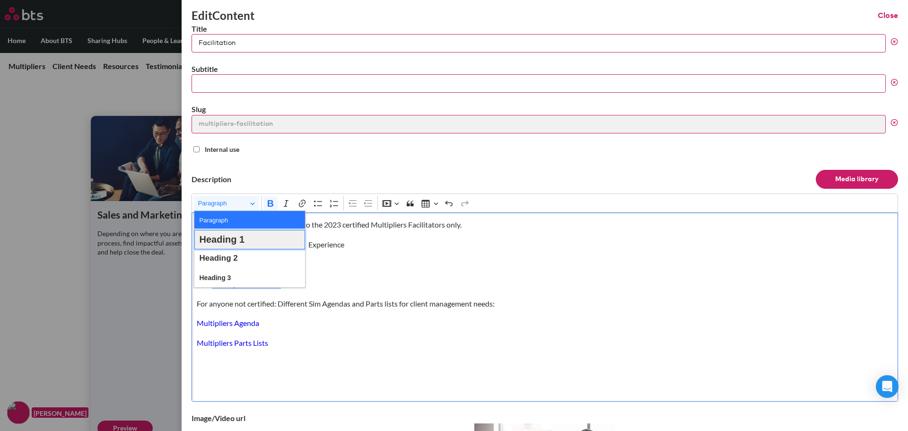
click at [241, 236] on span "Heading 1" at bounding box center [221, 240] width 45 height 14
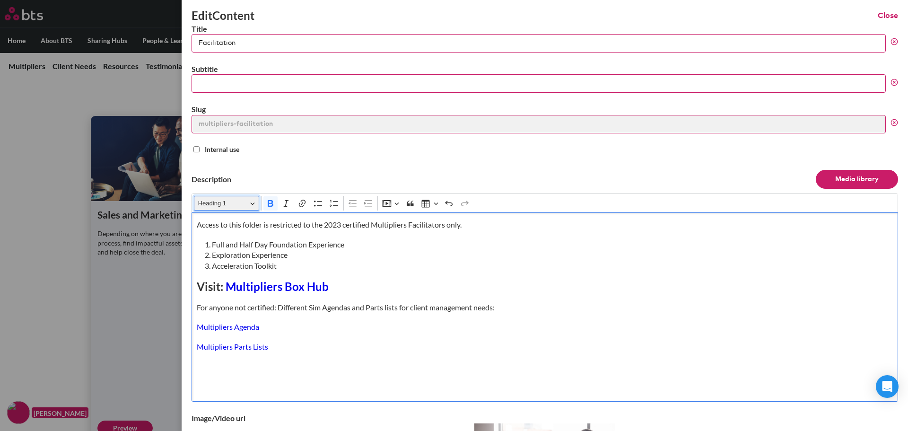
click at [250, 205] on button "Heading 1" at bounding box center [226, 203] width 65 height 15
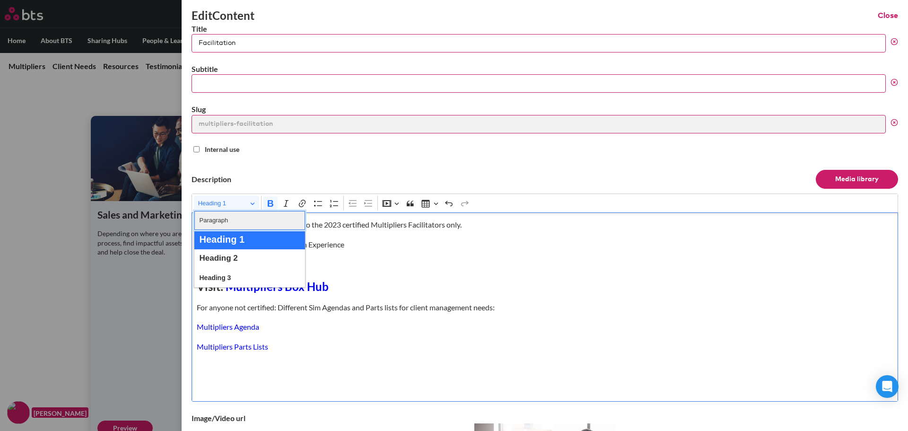
click at [230, 219] on button "Paragraph" at bounding box center [249, 220] width 111 height 19
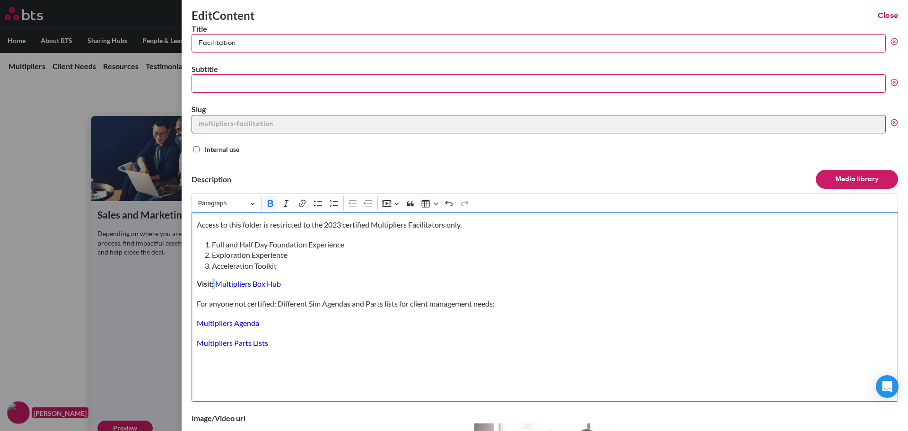
click at [324, 272] on div "Access to this folder is restricted to the 2023 certified Multipliers Facilitat…" at bounding box center [545, 306] width 706 height 189
drag, startPoint x: 288, startPoint y: 283, endPoint x: 217, endPoint y: 286, distance: 71.0
click at [217, 286] on p "Visit: Multipliers Box Hub ⁠⁠⁠⁠⁠⁠⁠" at bounding box center [545, 284] width 697 height 10
click at [269, 206] on icon "Editor toolbar" at bounding box center [271, 203] width 6 height 7
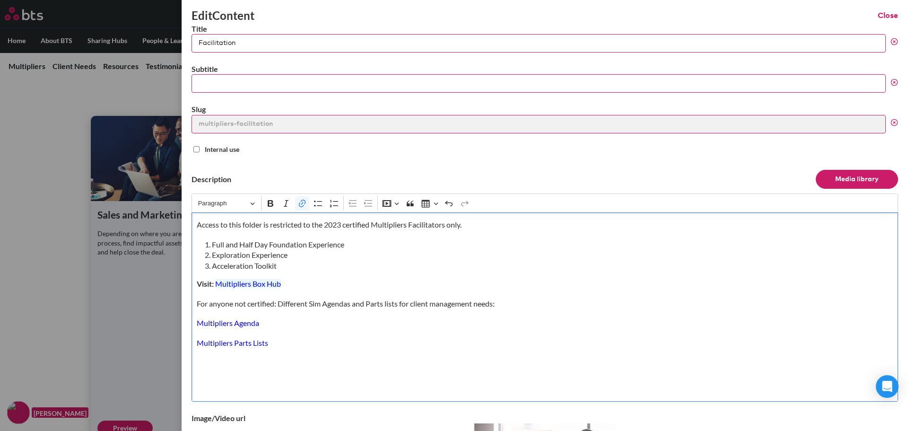
click at [342, 289] on p "Visit: Multipliers Box Hub" at bounding box center [545, 284] width 697 height 10
drag, startPoint x: 305, startPoint y: 285, endPoint x: 238, endPoint y: 239, distance: 81.1
click at [216, 283] on p "Visit: Multipliers Box Hub ⁠⁠⁠⁠⁠⁠⁠" at bounding box center [545, 284] width 697 height 10
click at [269, 205] on icon "Editor toolbar" at bounding box center [271, 203] width 6 height 7
click at [335, 278] on div "Access to this folder is restricted to the 2023 certified Multipliers Facilitat…" at bounding box center [545, 306] width 706 height 189
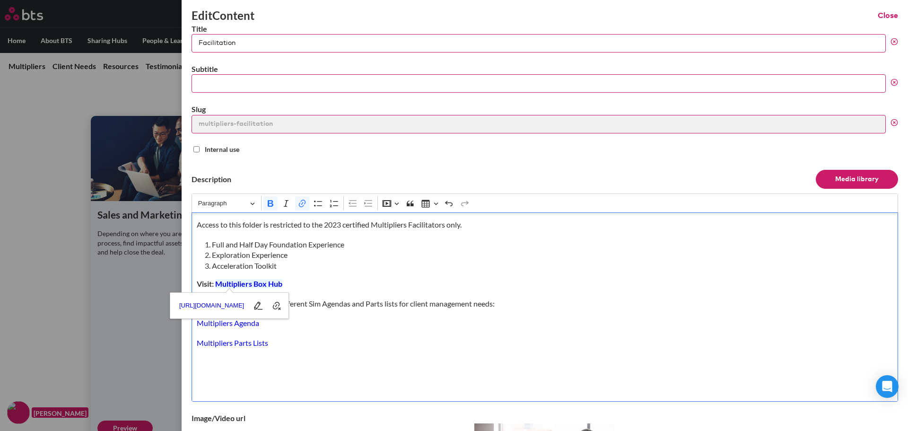
click at [385, 273] on div "Access to this folder is restricted to the 2023 certified Multipliers Facilitat…" at bounding box center [545, 306] width 706 height 189
click at [433, 373] on div "Access to this folder is restricted to the 2023 certified Multipliers Facilitat…" at bounding box center [545, 306] width 706 height 189
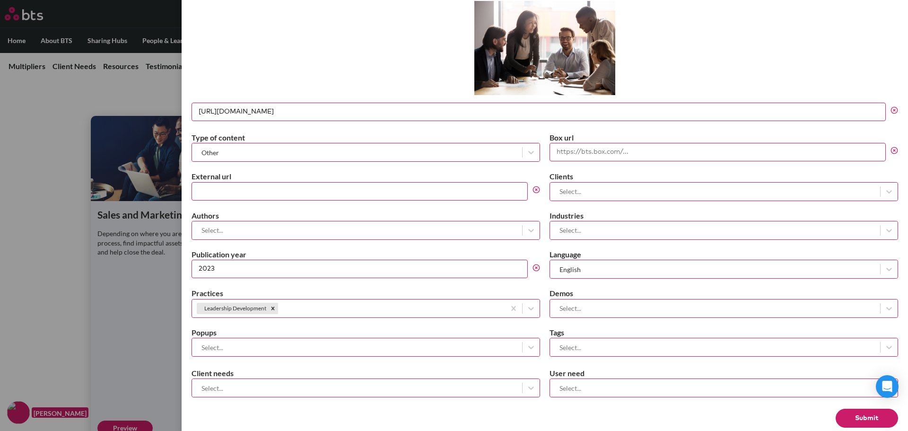
scroll to position [426, 0]
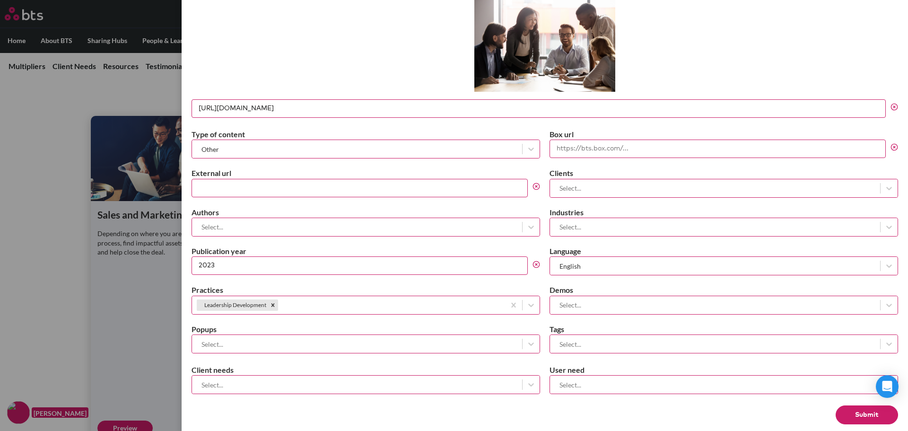
click at [861, 415] on button "Submit" at bounding box center [867, 414] width 62 height 19
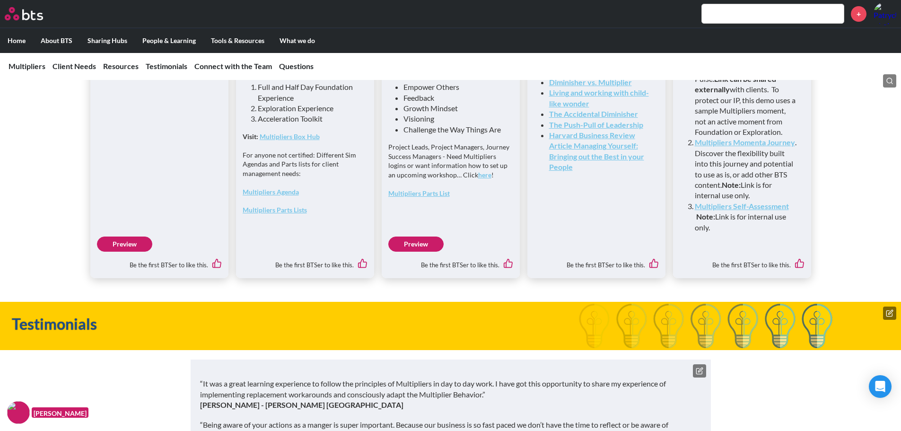
scroll to position [2506, 0]
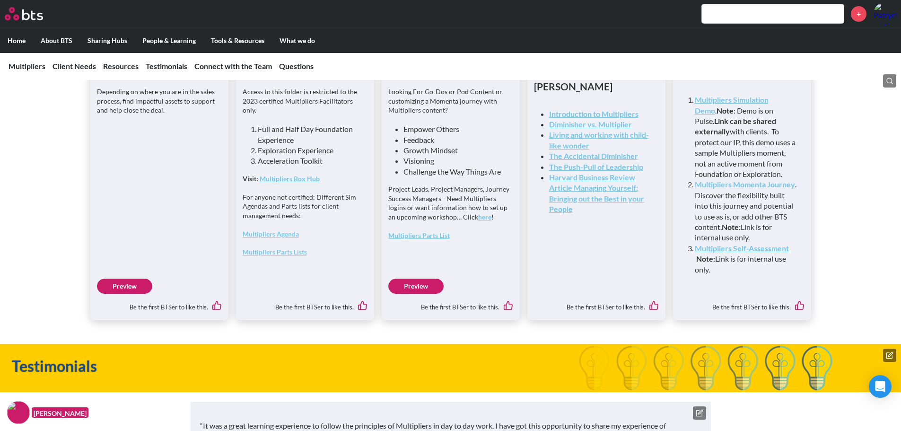
click at [422, 239] on link "Multipliers Parts List" at bounding box center [418, 235] width 61 height 8
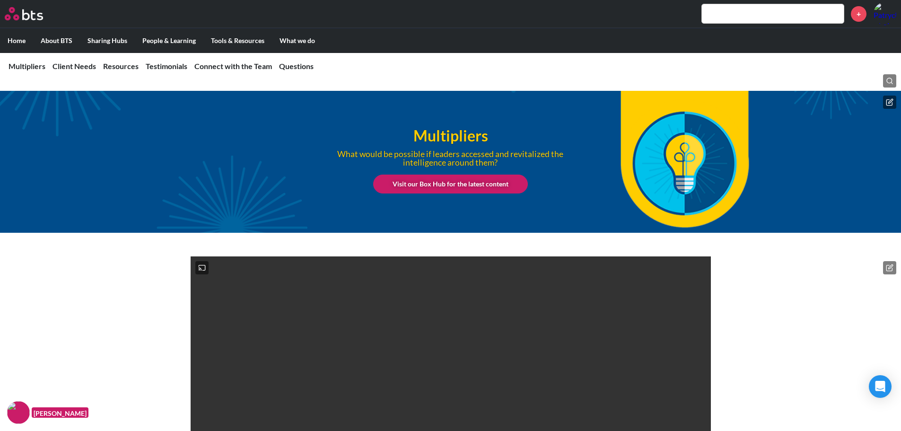
scroll to position [0, 0]
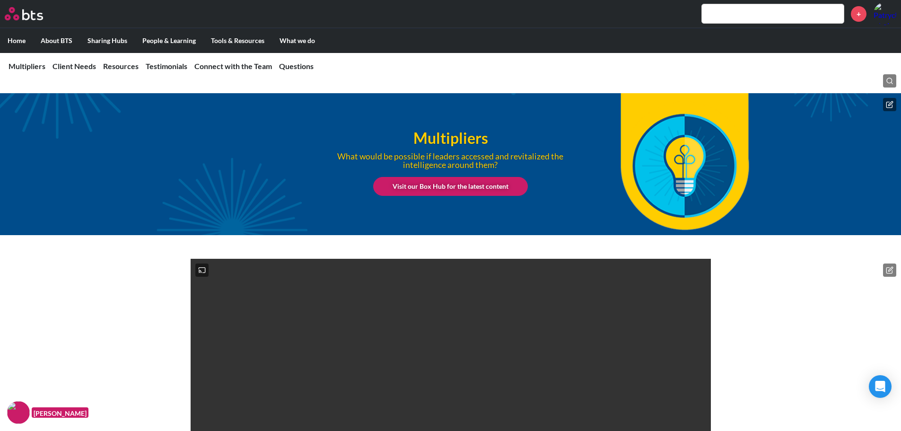
click at [892, 102] on icon at bounding box center [890, 103] width 4 height 4
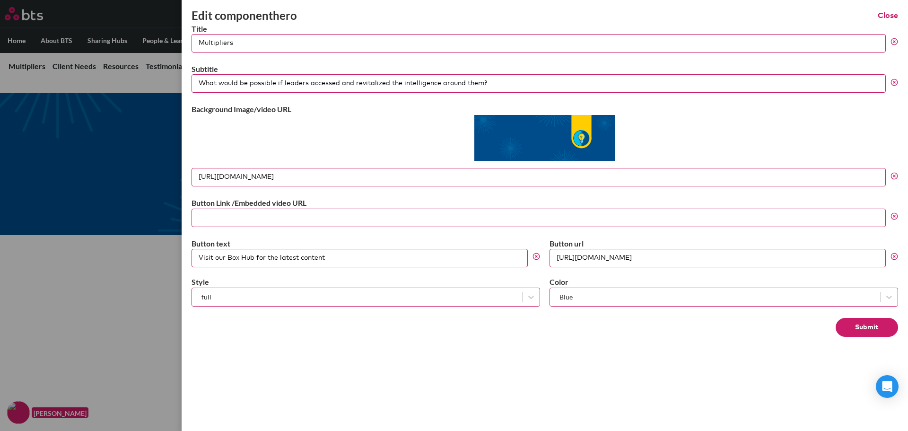
click at [888, 9] on div "Edit component hero Close" at bounding box center [545, 16] width 706 height 16
click at [889, 14] on button "Close" at bounding box center [888, 15] width 20 height 10
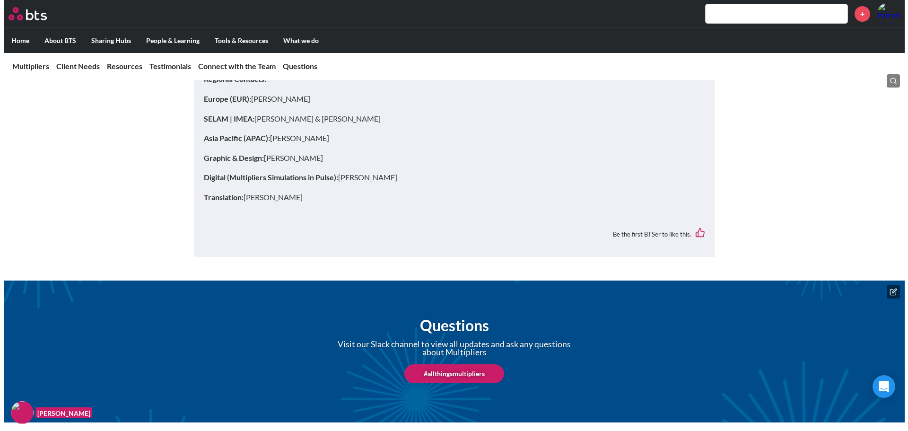
scroll to position [3415, 0]
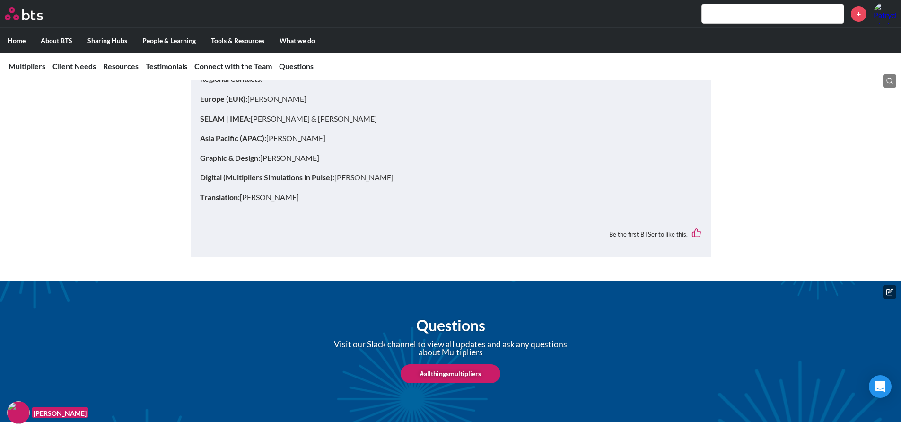
click at [890, 288] on icon at bounding box center [890, 292] width 8 height 8
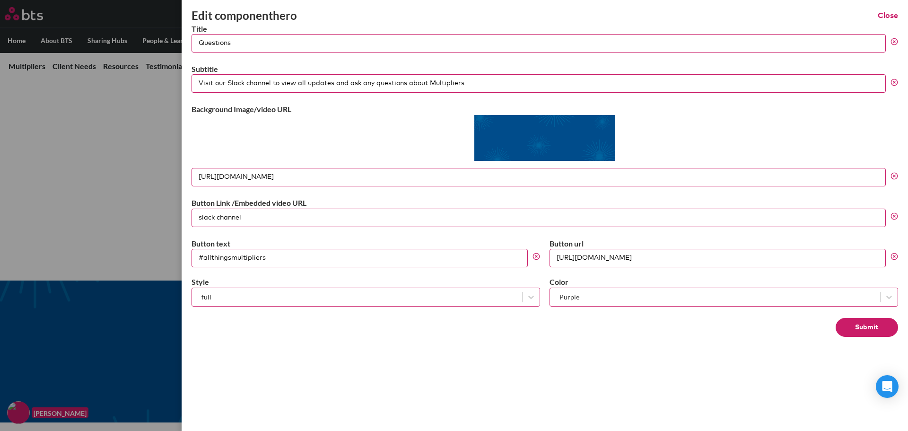
click at [858, 328] on button "Submit" at bounding box center [867, 327] width 62 height 19
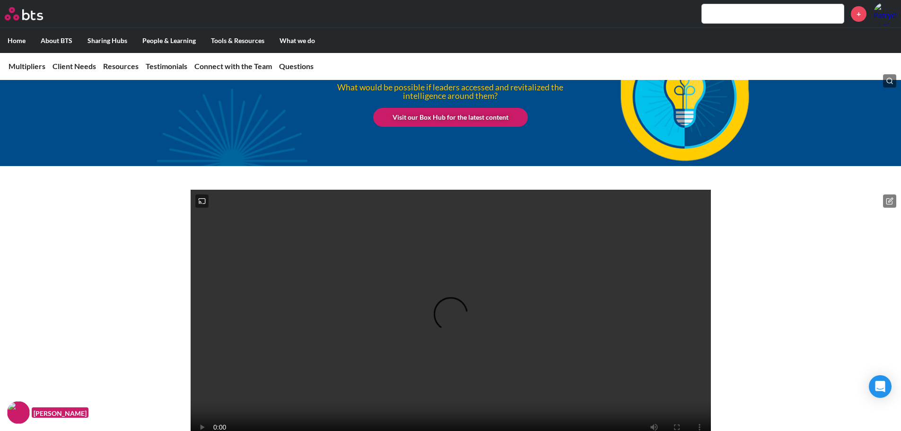
scroll to position [0, 0]
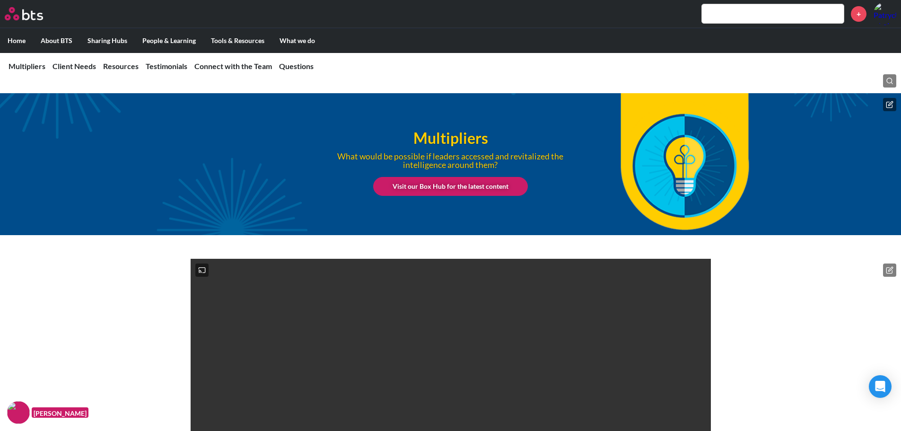
click at [891, 104] on icon at bounding box center [890, 103] width 4 height 4
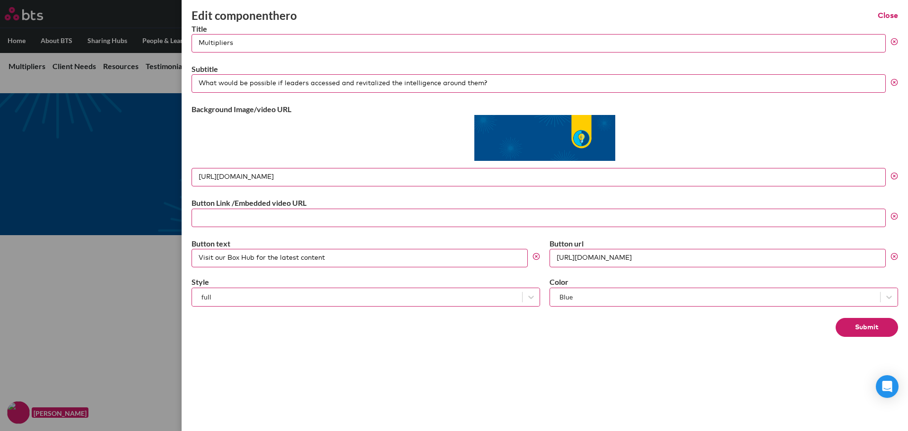
click at [886, 17] on button "Close" at bounding box center [888, 15] width 20 height 10
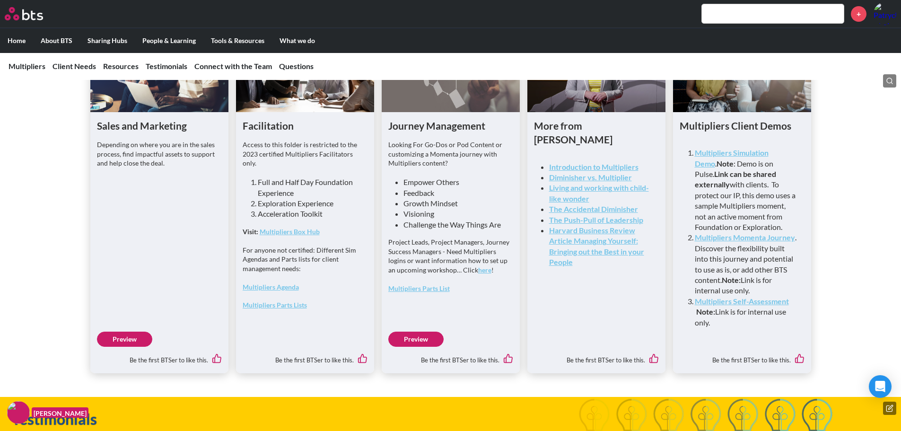
scroll to position [2506, 0]
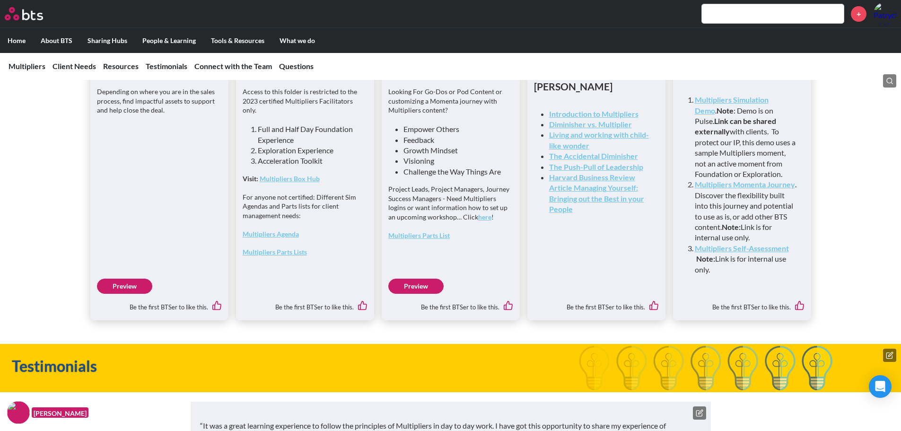
click at [130, 294] on link "Preview" at bounding box center [124, 286] width 55 height 15
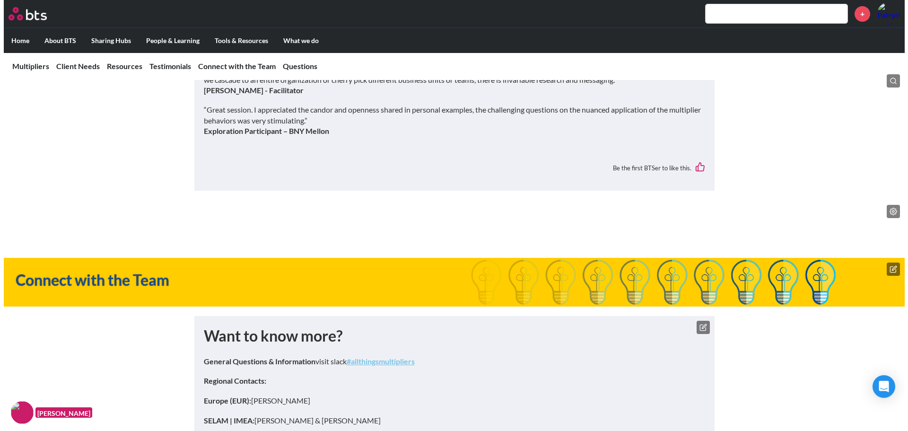
scroll to position [3415, 0]
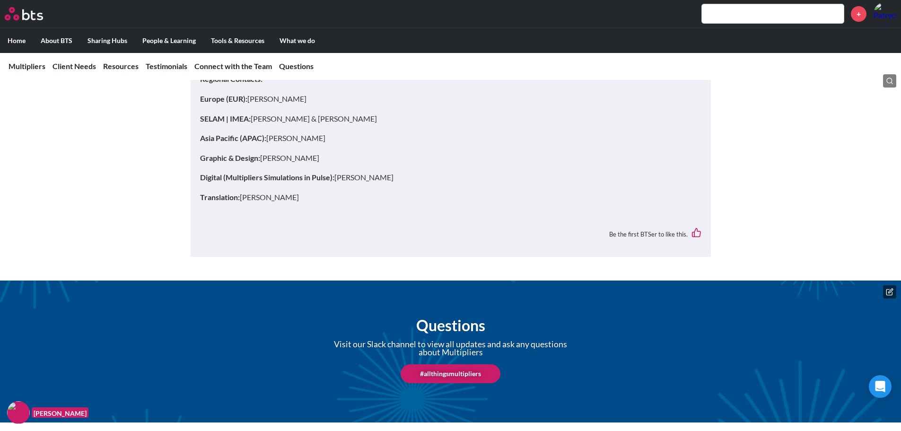
click at [892, 290] on icon at bounding box center [890, 290] width 4 height 4
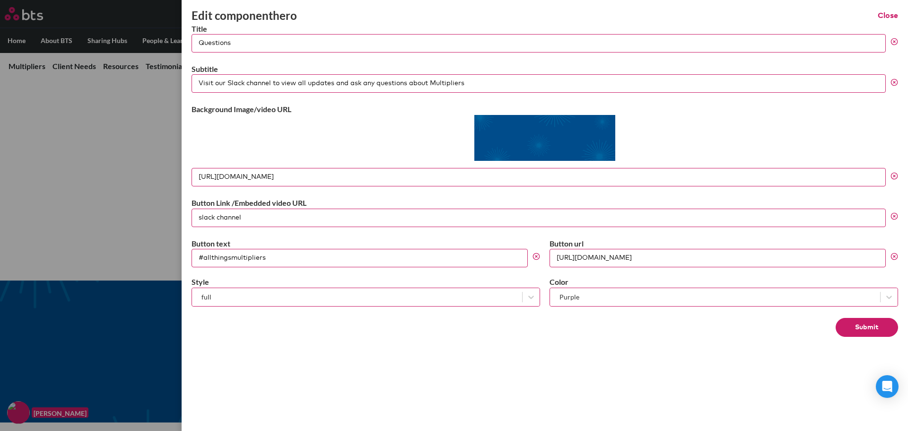
drag, startPoint x: 498, startPoint y: 83, endPoint x: 160, endPoint y: 78, distance: 338.1
click at [157, 266] on div "Edit component hero Close Title Questions Subtitle Visit our Slack channel to v…" at bounding box center [454, 266] width 908 height 0
paste input "Slack for Multipliers updates and question"
type input "Visit Slack for Multipliers updates and questions"
click at [321, 122] on div at bounding box center [545, 139] width 706 height 49
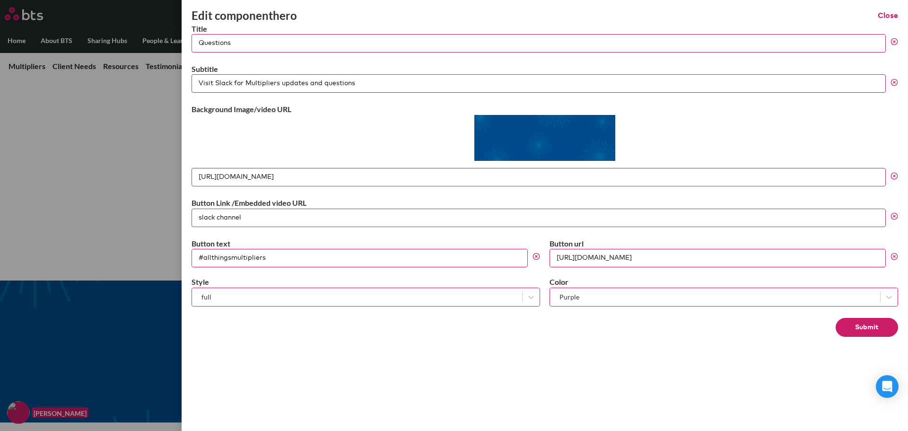
drag, startPoint x: 277, startPoint y: 259, endPoint x: 212, endPoint y: 257, distance: 64.8
click at [191, 258] on div "Edit component hero Close Title Questions Subtitle Visit Slack for Multipliers …" at bounding box center [545, 215] width 726 height 431
click at [865, 331] on button "Submit" at bounding box center [867, 327] width 62 height 19
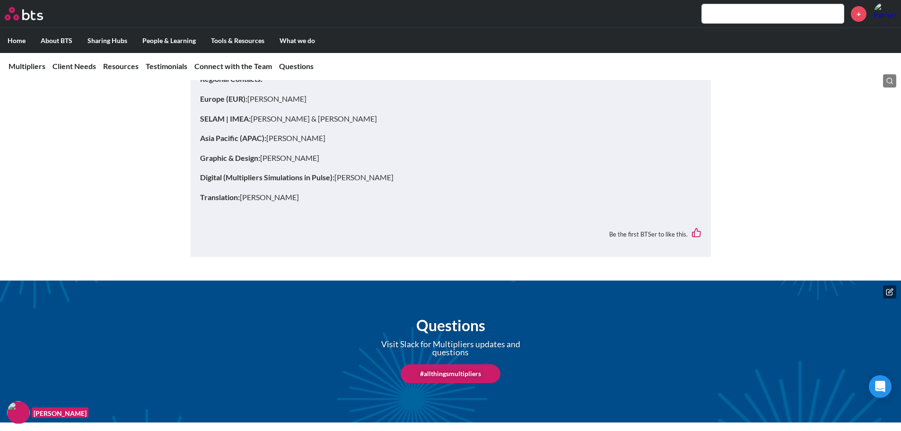
click at [889, 297] on button at bounding box center [889, 291] width 13 height 13
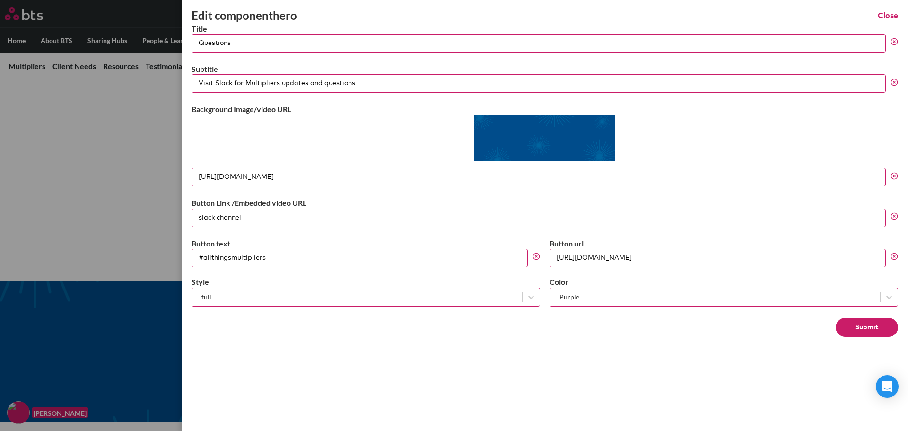
click at [319, 83] on input "Visit Slack for Multipliers updates and questions" at bounding box center [539, 83] width 694 height 18
click at [364, 84] on input "Visit Slack for Multipliers updates and questions" at bounding box center [539, 83] width 694 height 18
click at [279, 84] on input "Visit Slack for Multipliers updates and questions" at bounding box center [539, 83] width 694 height 18
click at [889, 22] on div "Edit component hero Close" at bounding box center [545, 16] width 706 height 16
click at [889, 13] on button "Close" at bounding box center [888, 15] width 20 height 10
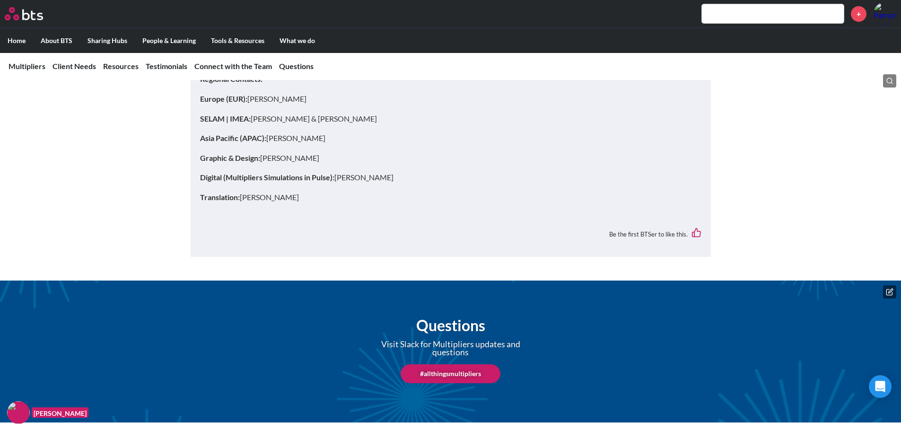
click at [893, 296] on icon at bounding box center [890, 292] width 8 height 8
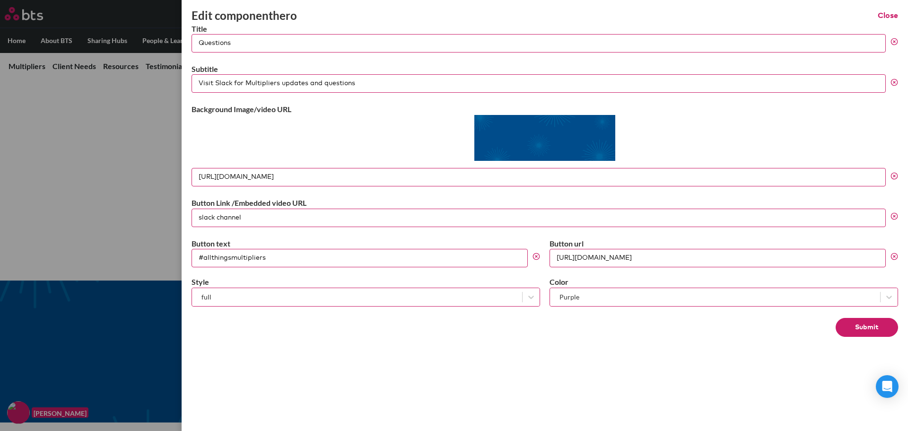
click at [265, 45] on input "Questions" at bounding box center [539, 43] width 694 height 18
type input "Questions -"
drag, startPoint x: 374, startPoint y: 79, endPoint x: 196, endPoint y: 80, distance: 177.8
click at [165, 266] on div "Edit component hero Close Title Questions - Subtitle Visit Slack for Multiplier…" at bounding box center [454, 266] width 908 height 0
type input "Questions - Visit Slack for Multipliers updates and questions"
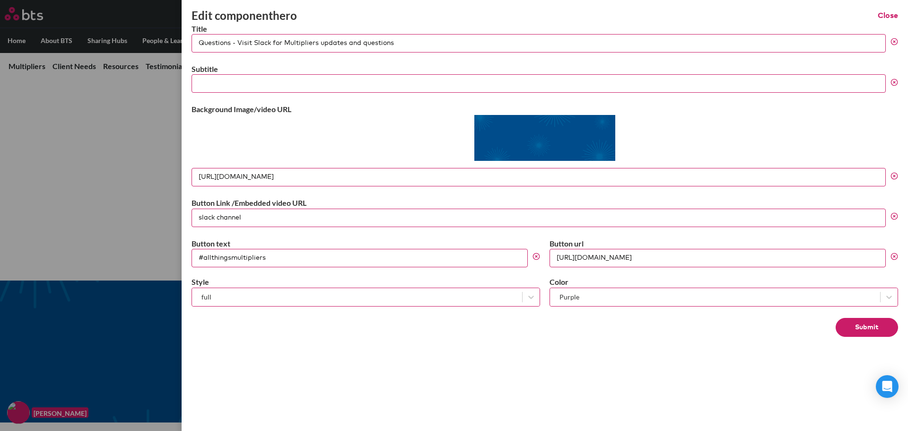
click at [858, 325] on button "Submit" at bounding box center [867, 327] width 62 height 19
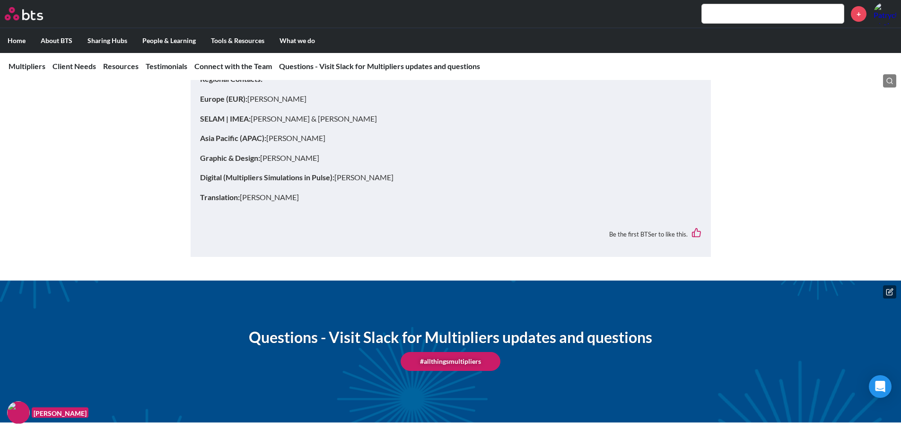
click at [888, 290] on icon at bounding box center [890, 292] width 8 height 8
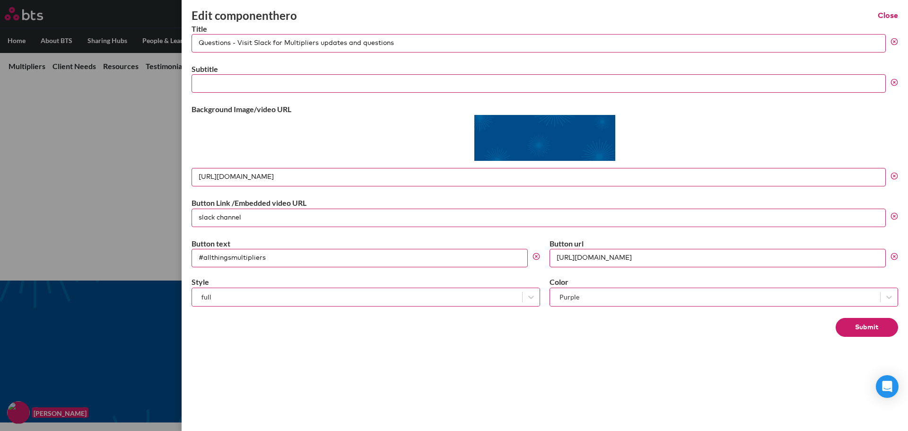
drag, startPoint x: 235, startPoint y: 44, endPoint x: 127, endPoint y: 52, distance: 109.0
click at [127, 266] on div "Edit component hero Close Title Questions - Visit Slack for Multipliers updates…" at bounding box center [454, 266] width 908 height 0
click at [200, 42] on input "Visit Slack for Multipliers updates and questions" at bounding box center [539, 43] width 694 height 18
type input "Visit Slack for Multipliers updates and questions"
drag, startPoint x: 380, startPoint y: 42, endPoint x: 179, endPoint y: 51, distance: 201.2
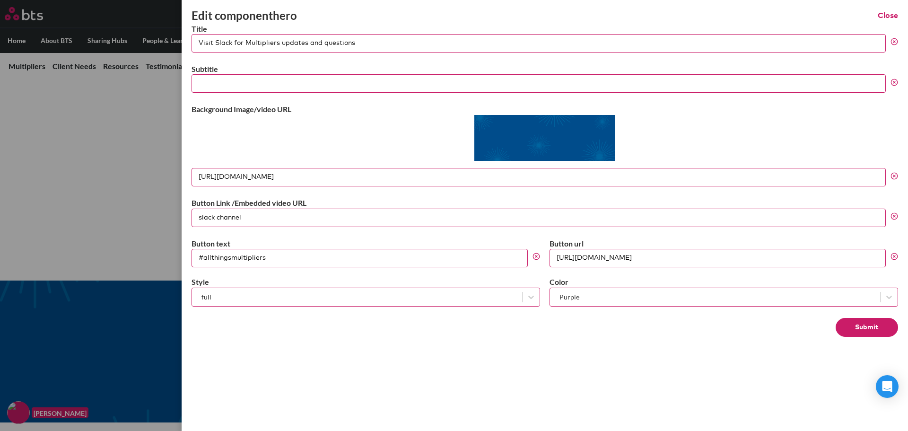
click at [179, 266] on div "Edit component hero Close Title Visit Slack for Multipliers updates and questio…" at bounding box center [454, 266] width 908 height 0
paste input "Visit our Slack channel to view all updates and ask any questions about Multipl…"
type input "Visit our Slack channel to view all updates and ask any questions about Multipl…"
click at [875, 329] on button "Submit" at bounding box center [867, 327] width 62 height 19
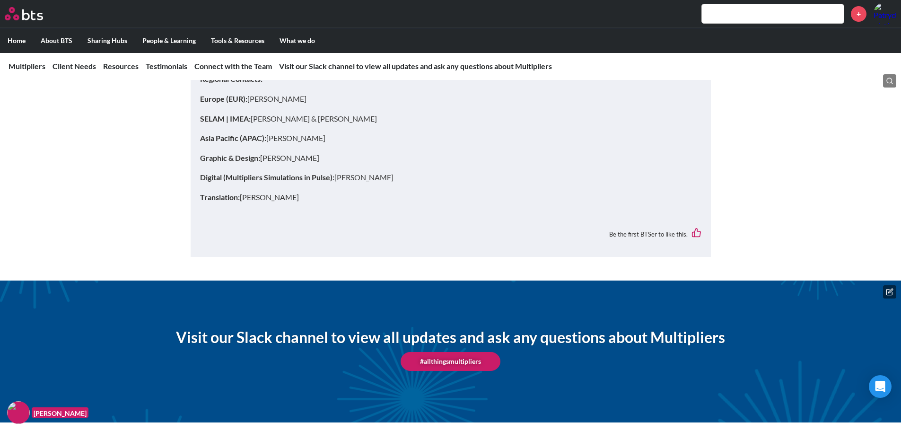
click at [888, 290] on icon at bounding box center [890, 292] width 8 height 8
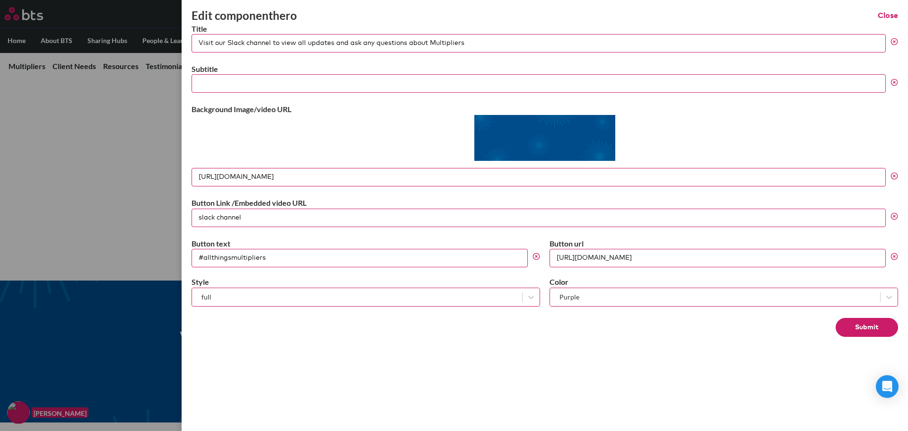
drag, startPoint x: 487, startPoint y: 39, endPoint x: 269, endPoint y: 45, distance: 218.1
click at [269, 45] on input "Visit our Slack channel to view all updates and ask any questions about Multipl…" at bounding box center [539, 43] width 694 height 18
type input "Visit our Slack channe"
click at [874, 333] on button "Submit" at bounding box center [867, 327] width 62 height 19
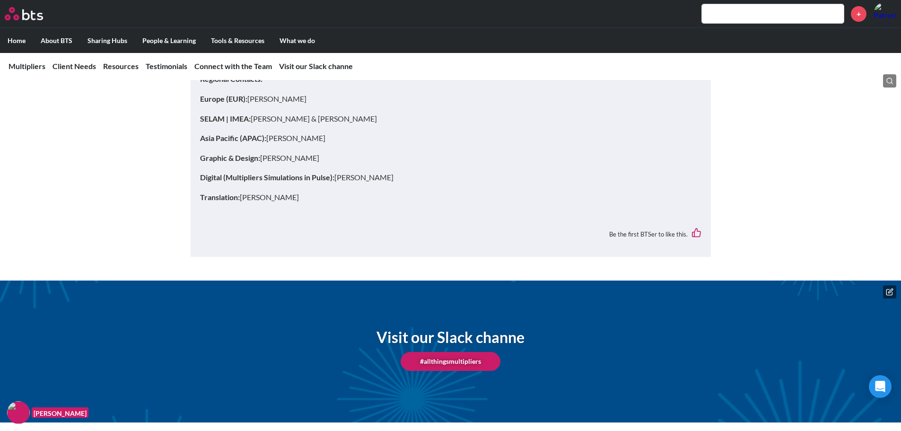
click at [895, 290] on button at bounding box center [889, 291] width 13 height 13
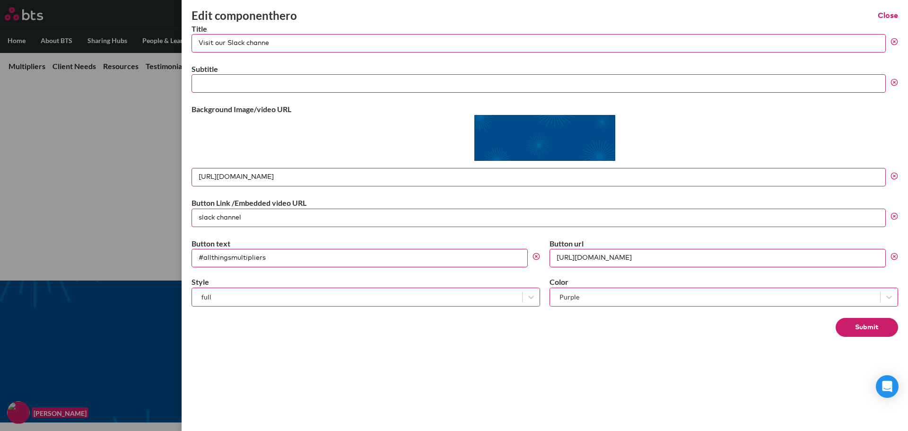
click at [276, 43] on input "Visit our Slack channe" at bounding box center [539, 43] width 694 height 18
type input "Visit our Slack channel"
click at [254, 79] on input "Subtitle" at bounding box center [539, 83] width 694 height 18
paste input "Visit our Slack channel to view all updates and ask any questions about Multipl…"
click at [495, 76] on input "Visit our Slack channel to view all updates and ask any questions about Multipl…" at bounding box center [539, 83] width 694 height 18
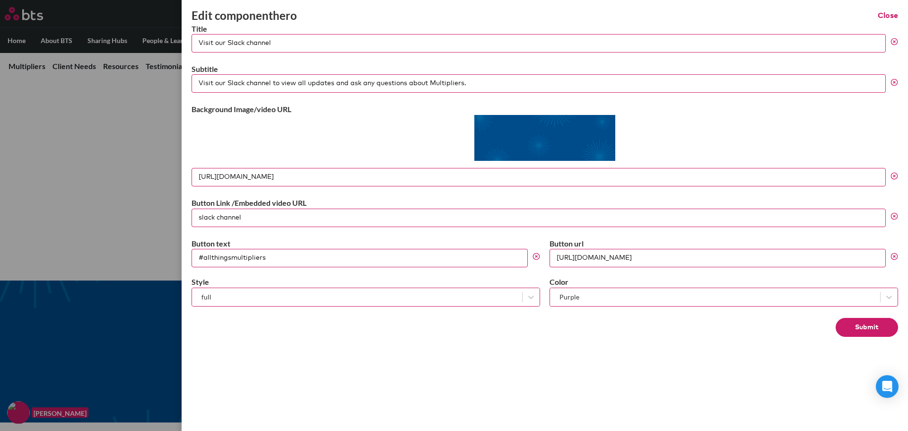
drag, startPoint x: 516, startPoint y: 81, endPoint x: 140, endPoint y: 81, distance: 376.4
click at [139, 266] on div "Edit component hero Close Title Visit our Slack channel Subtitle Visit our Slac…" at bounding box center [454, 266] width 908 height 0
paste input "Your Source for Multipliers Updates"
type input "Your Source for Multipliers Updates"
click at [863, 332] on button "Submit" at bounding box center [867, 327] width 62 height 19
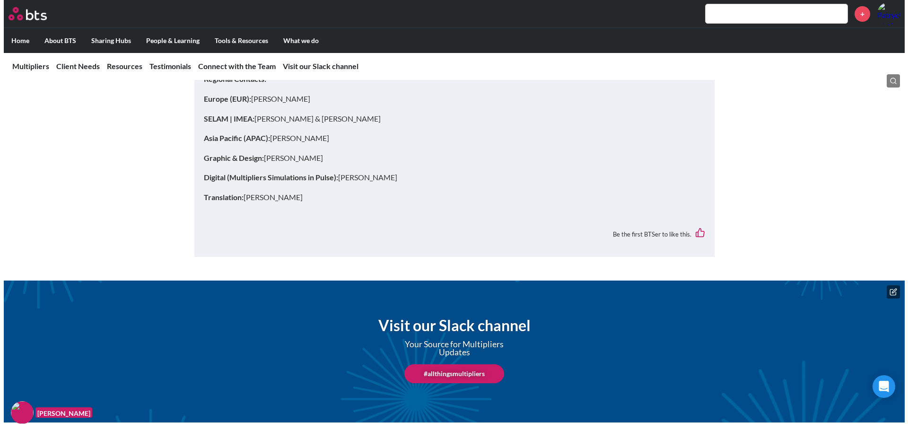
scroll to position [3405, 0]
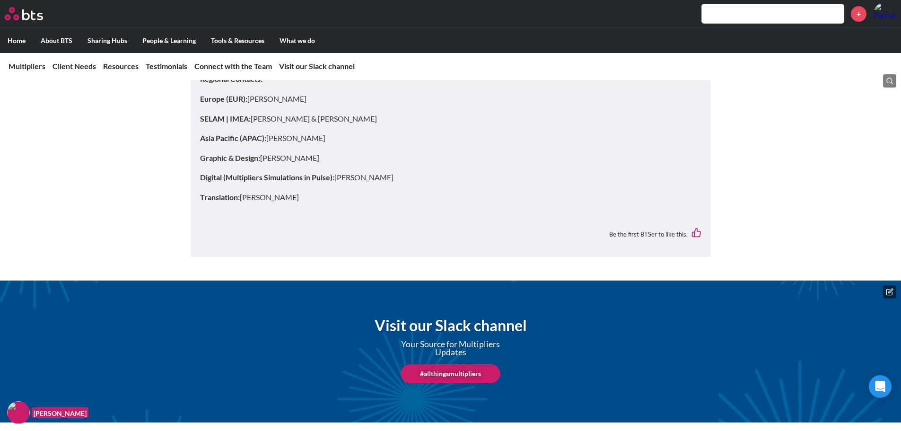
click at [893, 296] on icon at bounding box center [890, 292] width 8 height 8
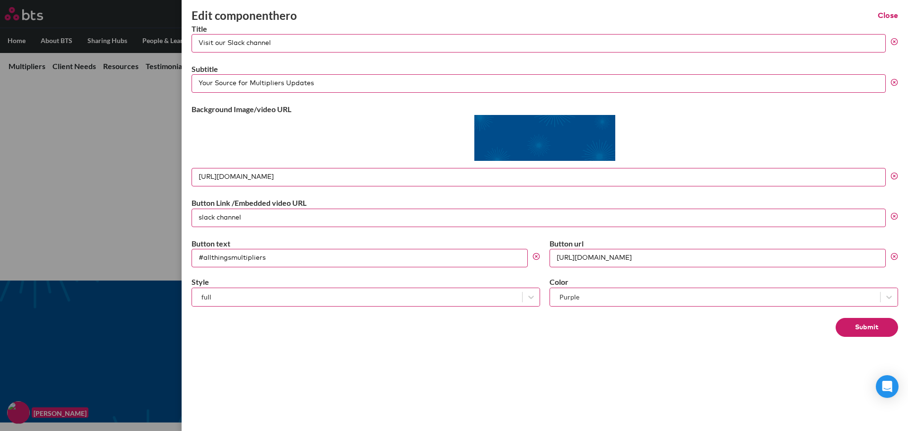
drag, startPoint x: 341, startPoint y: 86, endPoint x: 82, endPoint y: 81, distance: 259.2
click at [82, 266] on div "Edit component hero Close Title Visit our Slack channel Subtitle Your Source fo…" at bounding box center [454, 266] width 908 height 0
click at [230, 44] on input "Visit our Slack channel" at bounding box center [539, 43] width 694 height 18
type input "Visit our slack channel"
click at [857, 328] on button "Submit" at bounding box center [867, 327] width 62 height 19
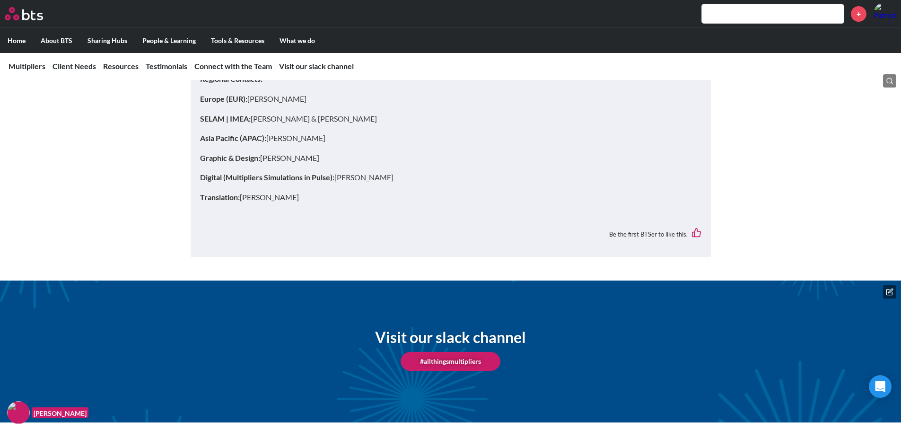
scroll to position [3415, 0]
click at [885, 290] on button at bounding box center [889, 291] width 13 height 13
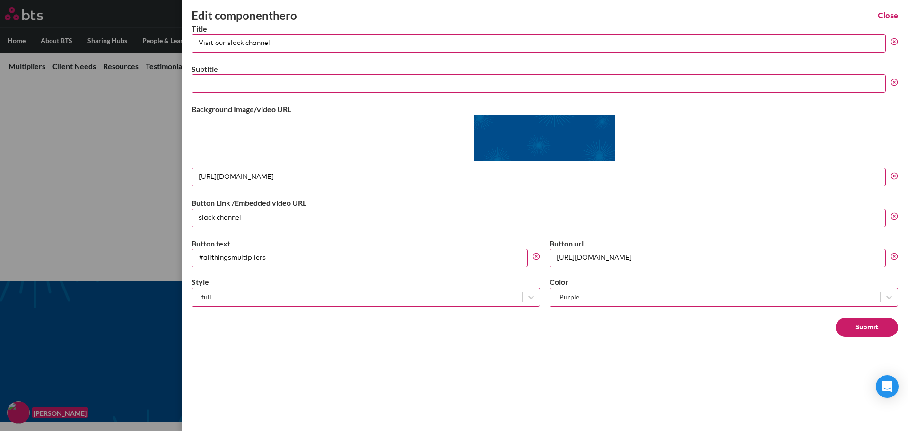
click at [892, 16] on button "Close" at bounding box center [888, 15] width 20 height 10
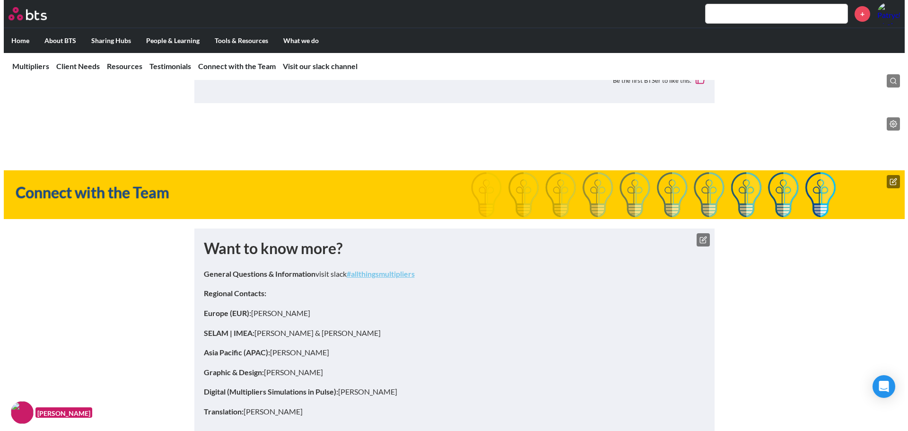
scroll to position [3226, 0]
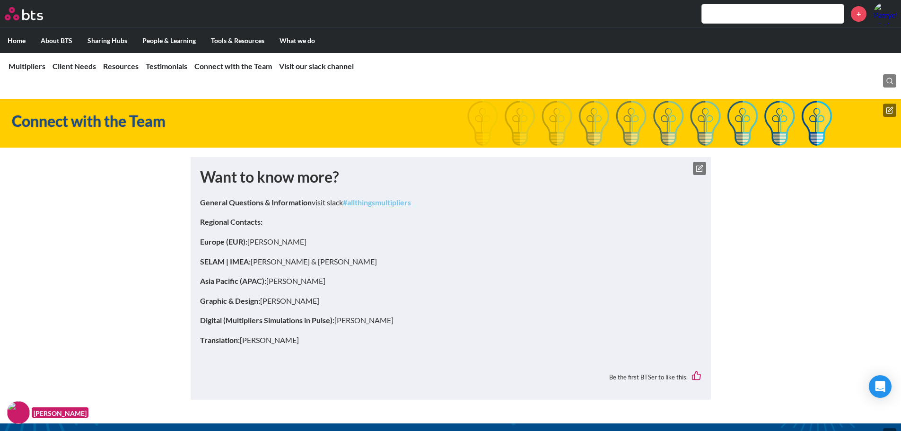
click at [700, 172] on icon at bounding box center [700, 169] width 8 height 8
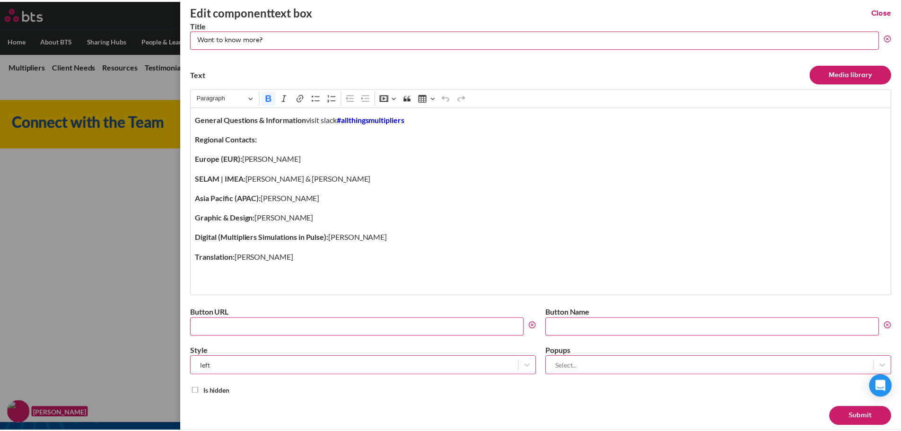
scroll to position [0, 0]
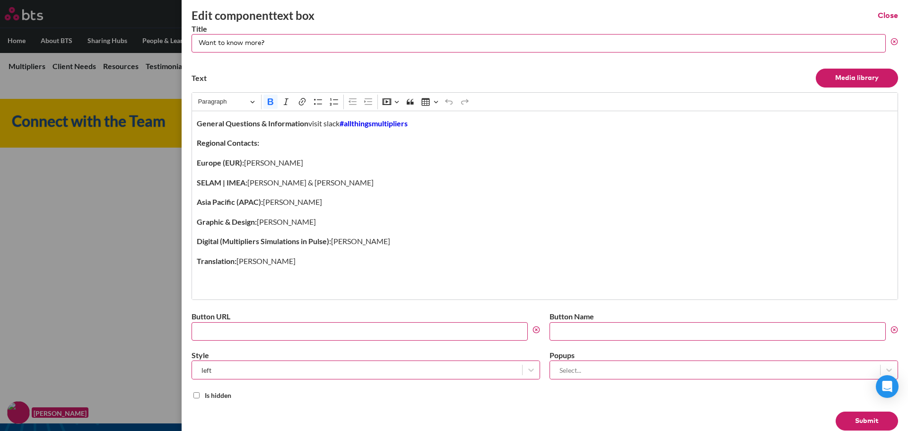
click at [889, 11] on button "Close" at bounding box center [888, 15] width 20 height 10
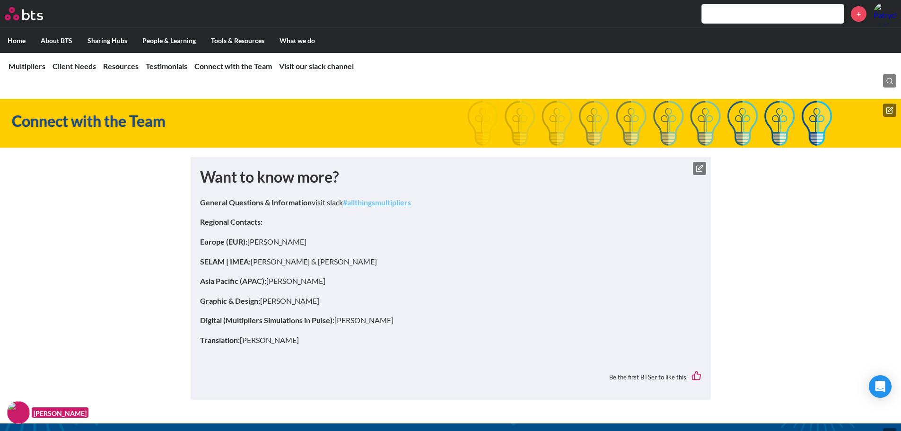
drag, startPoint x: 27, startPoint y: 410, endPoint x: 18, endPoint y: 410, distance: 9.0
click at [18, 410] on img at bounding box center [18, 412] width 23 height 23
click at [892, 56] on icon at bounding box center [889, 52] width 7 height 7
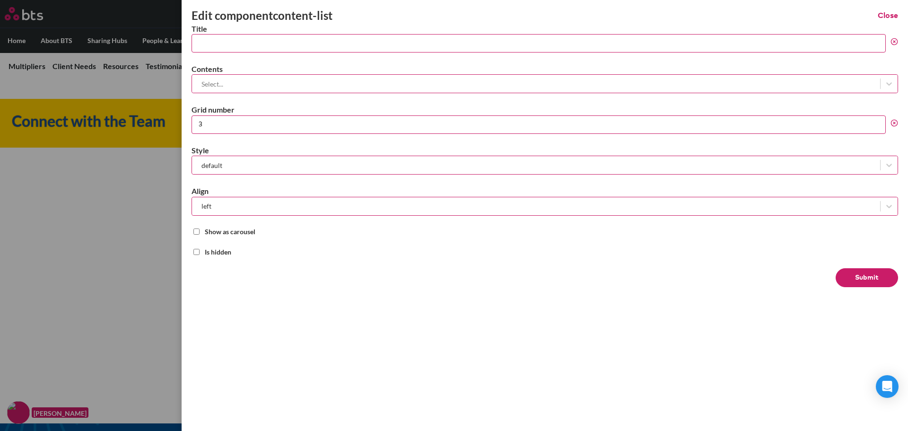
click at [890, 15] on button "Close" at bounding box center [888, 15] width 20 height 10
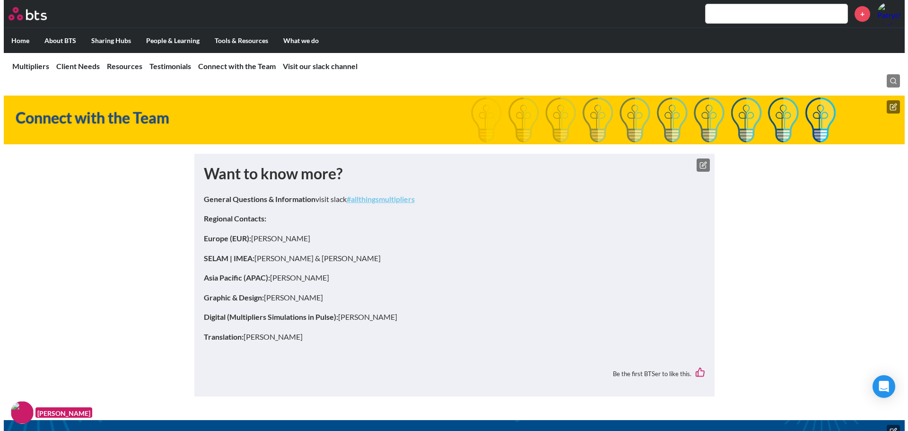
scroll to position [3179, 0]
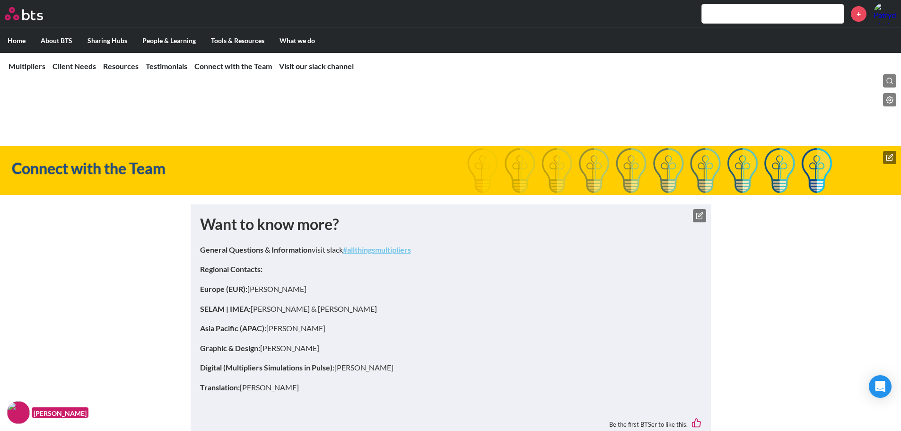
click at [886, 104] on icon at bounding box center [890, 100] width 8 height 8
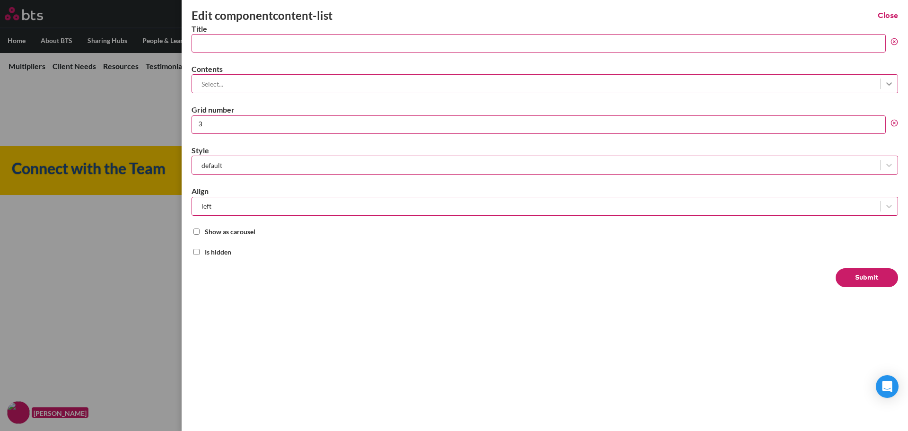
click at [892, 85] on icon at bounding box center [888, 83] width 9 height 9
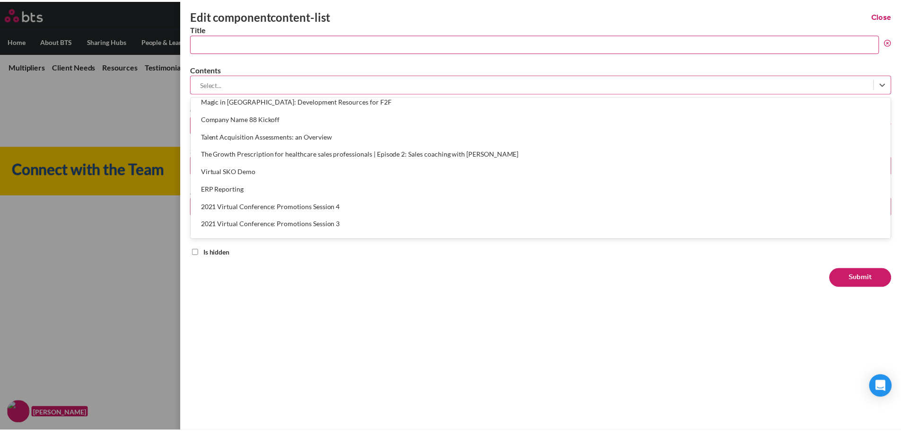
scroll to position [1560, 0]
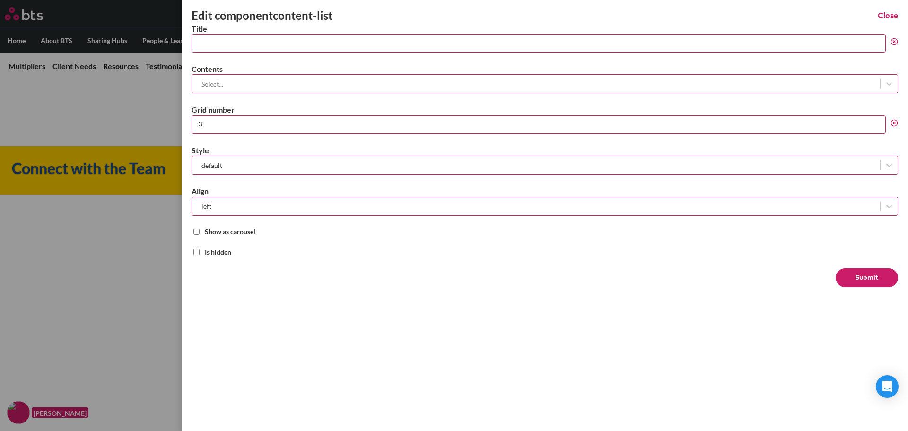
click at [657, 348] on div "Edit component content-list Close Title Contents Select... Grid number 3 Style …" at bounding box center [545, 215] width 726 height 431
click at [889, 16] on button "Close" at bounding box center [888, 15] width 20 height 10
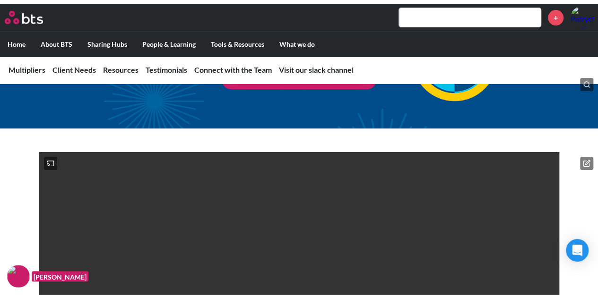
scroll to position [0, 0]
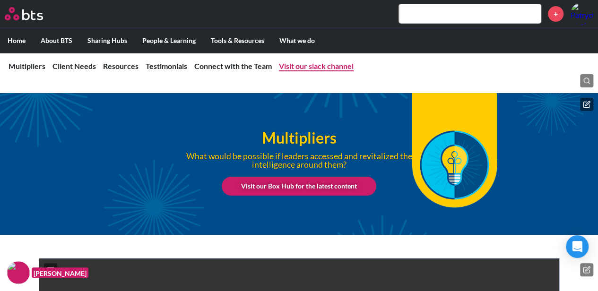
click at [310, 67] on link "Visit our slack channel" at bounding box center [316, 65] width 75 height 9
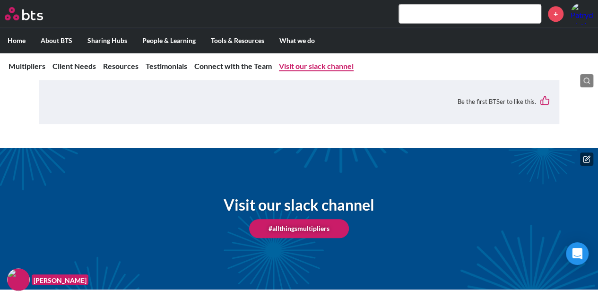
scroll to position [3871, 0]
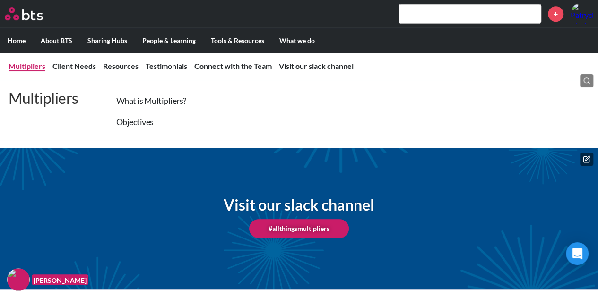
click at [37, 65] on link "Multipliers" at bounding box center [27, 65] width 37 height 9
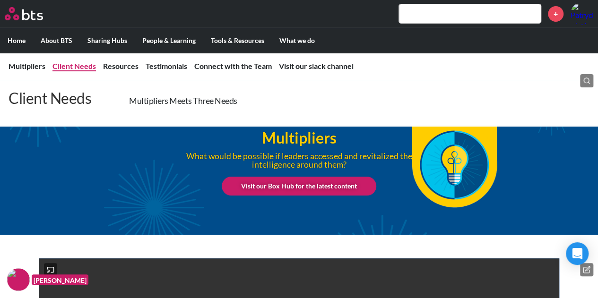
click at [81, 67] on link "Client Needs" at bounding box center [74, 65] width 44 height 9
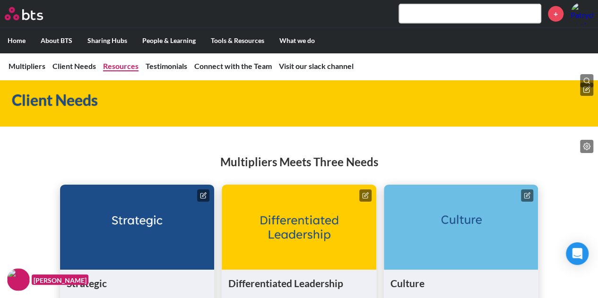
scroll to position [1516, 0]
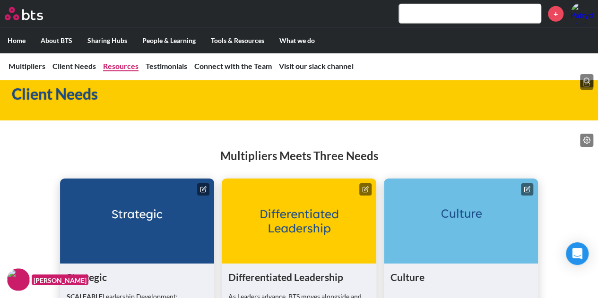
click at [115, 66] on link "Resources" at bounding box center [120, 65] width 35 height 9
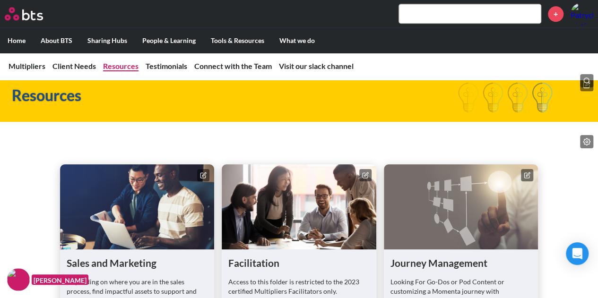
scroll to position [2337, 0]
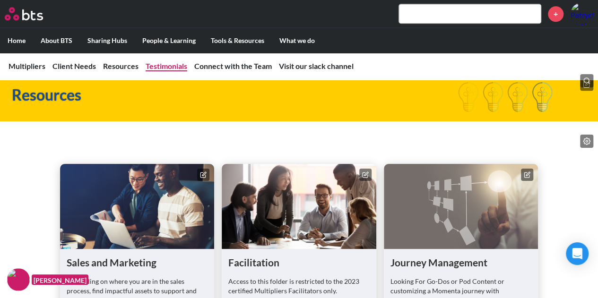
click at [162, 65] on link "Testimonials" at bounding box center [167, 65] width 42 height 9
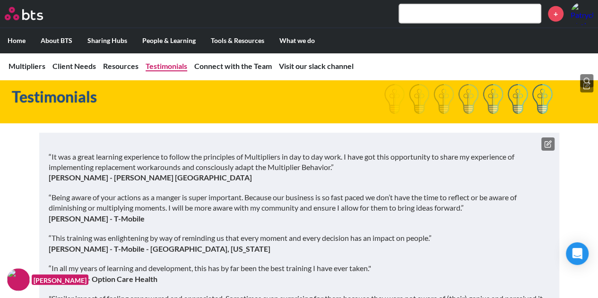
scroll to position [3101, 0]
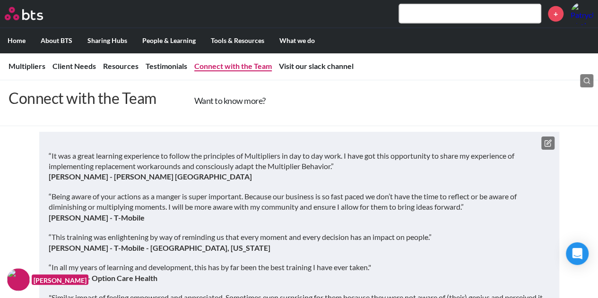
click at [237, 65] on link "Connect with the Team" at bounding box center [233, 65] width 78 height 9
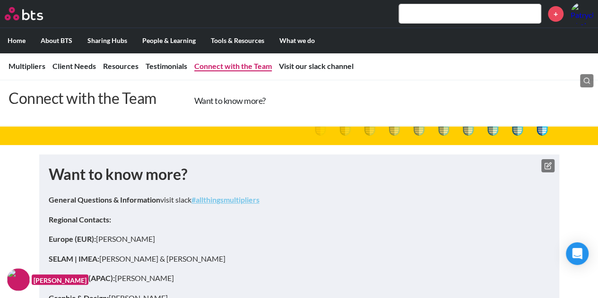
scroll to position [3576, 0]
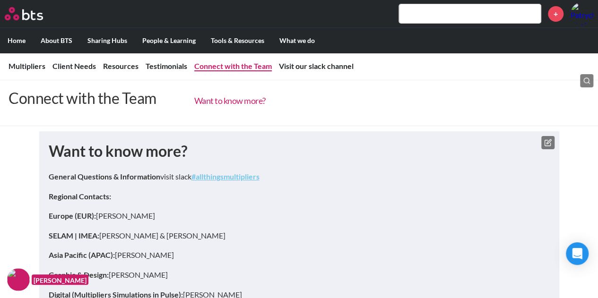
click at [228, 103] on link "Want to know more?" at bounding box center [229, 101] width 71 height 10
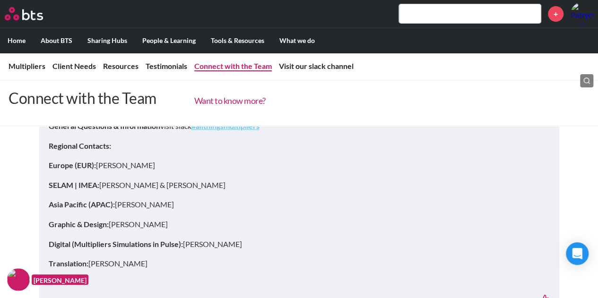
scroll to position [3634, 0]
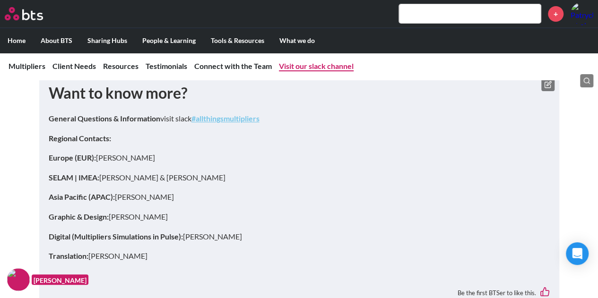
click at [306, 69] on link "Visit our slack channel" at bounding box center [316, 65] width 75 height 9
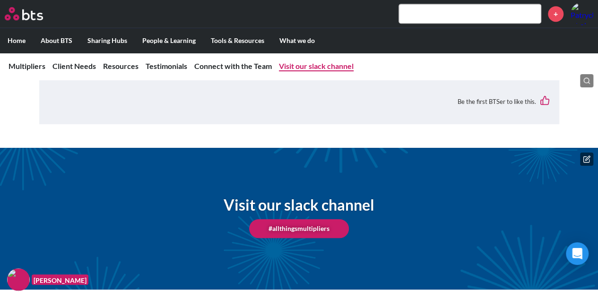
scroll to position [3871, 0]
click at [20, 283] on img at bounding box center [18, 280] width 23 height 23
click at [25, 279] on img at bounding box center [18, 280] width 23 height 23
click at [23, 282] on img at bounding box center [18, 280] width 23 height 23
